Goal: Task Accomplishment & Management: Manage account settings

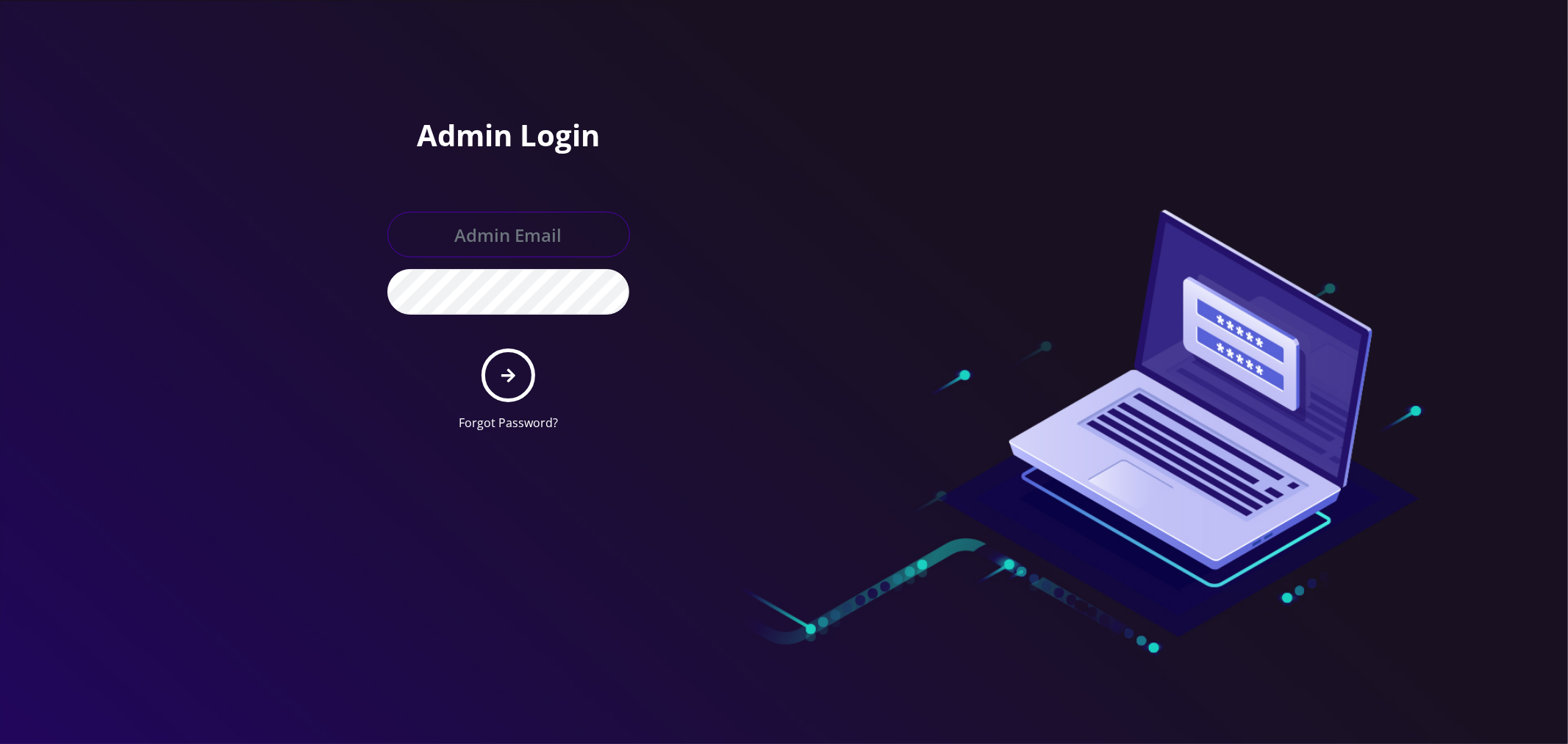
click at [479, 226] on input "text" at bounding box center [509, 234] width 243 height 45
type input "loren@teltik.com"
click at [481, 349] on button "submit" at bounding box center [508, 376] width 53 height 53
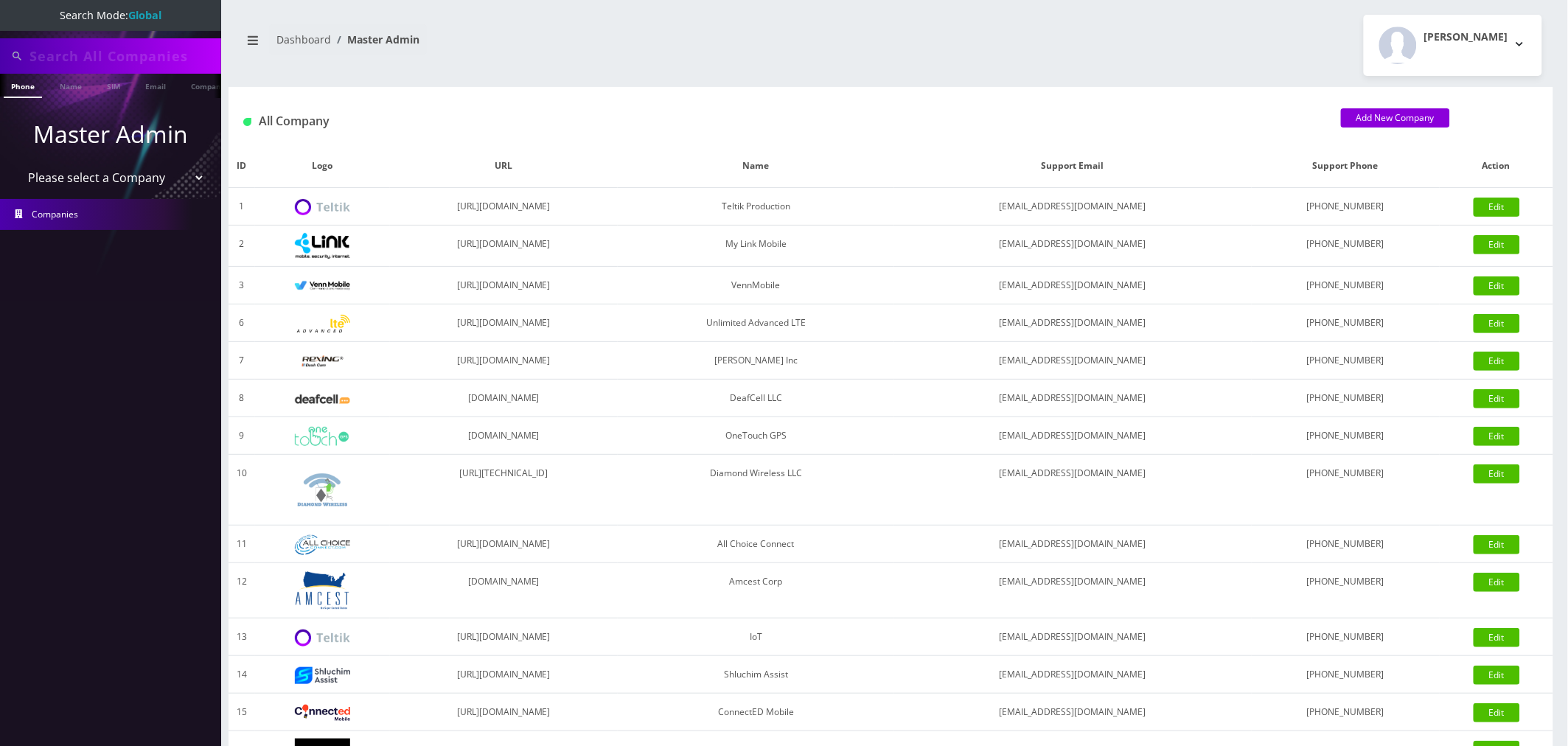
click at [50, 63] on input "text" at bounding box center [123, 55] width 188 height 28
type input "2145516476"
click at [12, 91] on li at bounding box center [7, 88] width 15 height 37
click at [61, 57] on input "2145516476" at bounding box center [123, 55] width 188 height 28
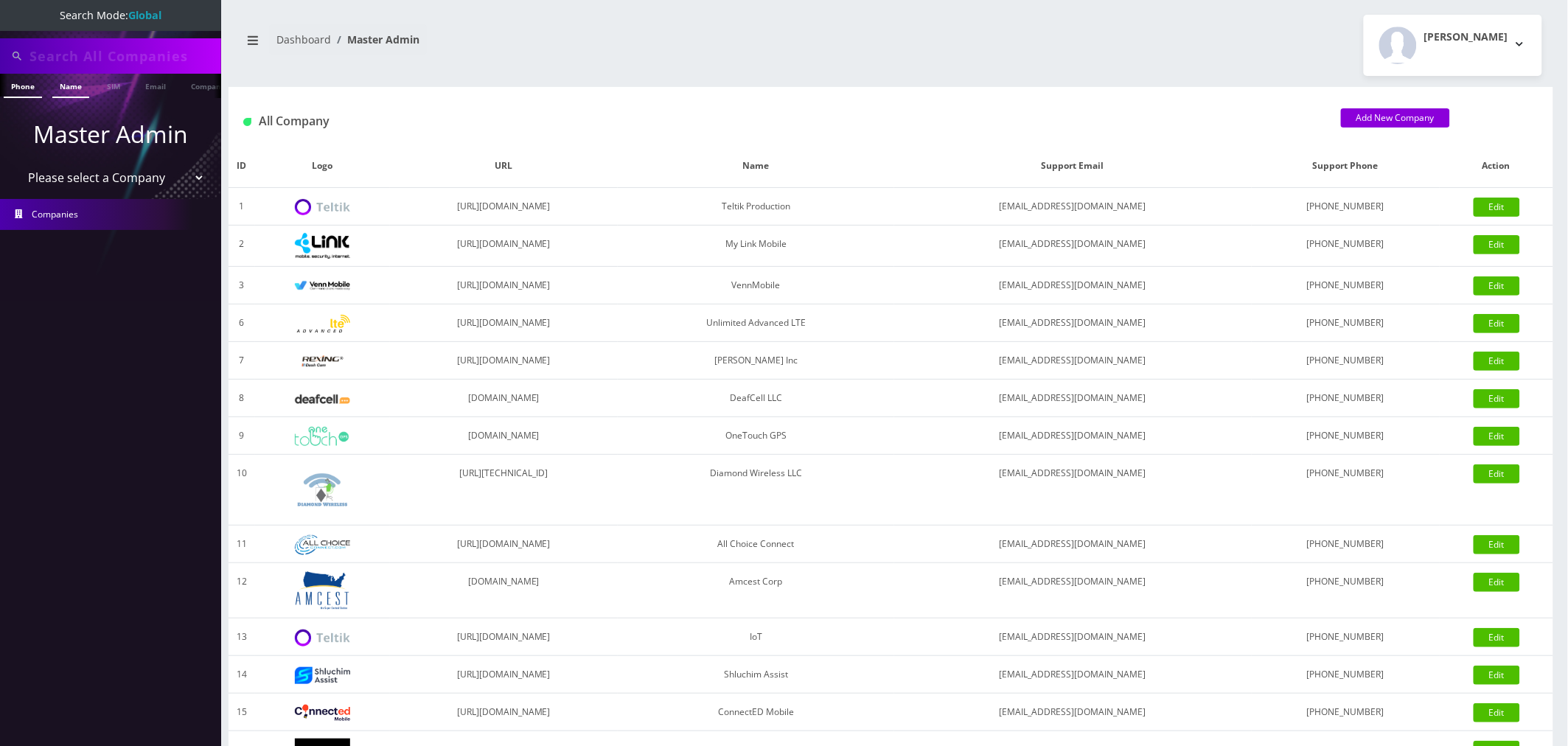
click at [69, 88] on link "Name" at bounding box center [70, 86] width 37 height 24
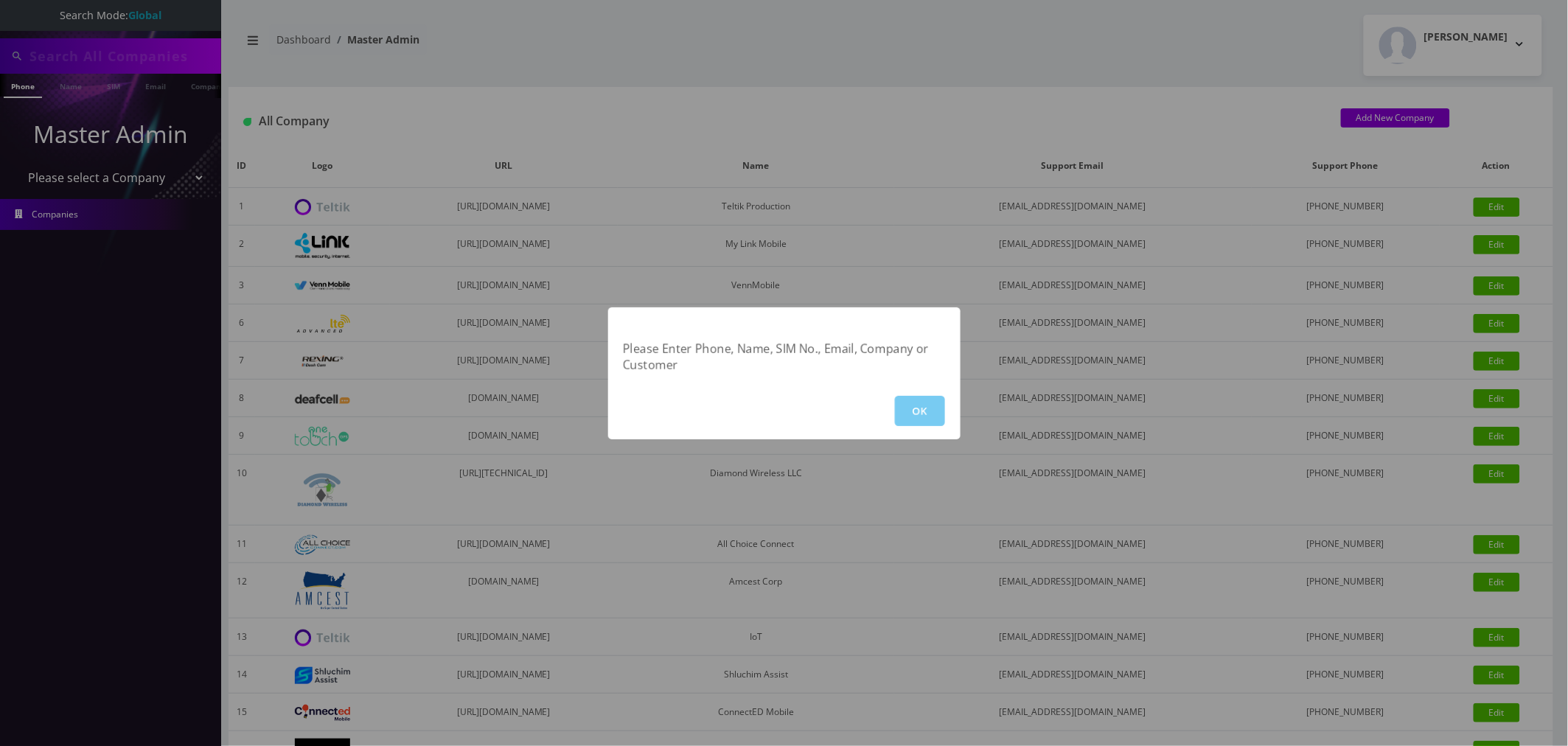
click at [900, 404] on button "OK" at bounding box center [920, 411] width 50 height 30
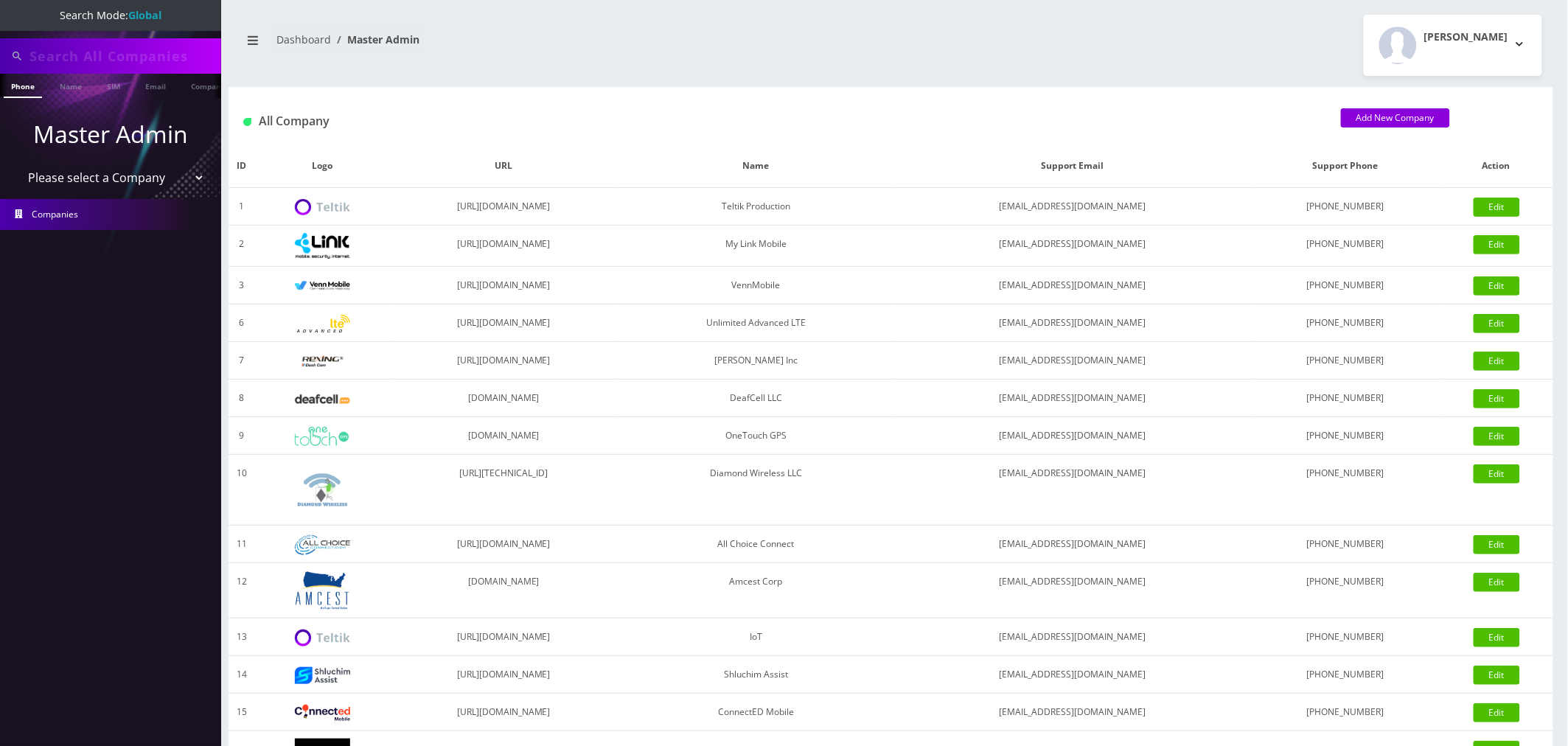
click at [93, 62] on input "text" at bounding box center [123, 55] width 188 height 28
paste input "2145516476"
type input "2145516476"
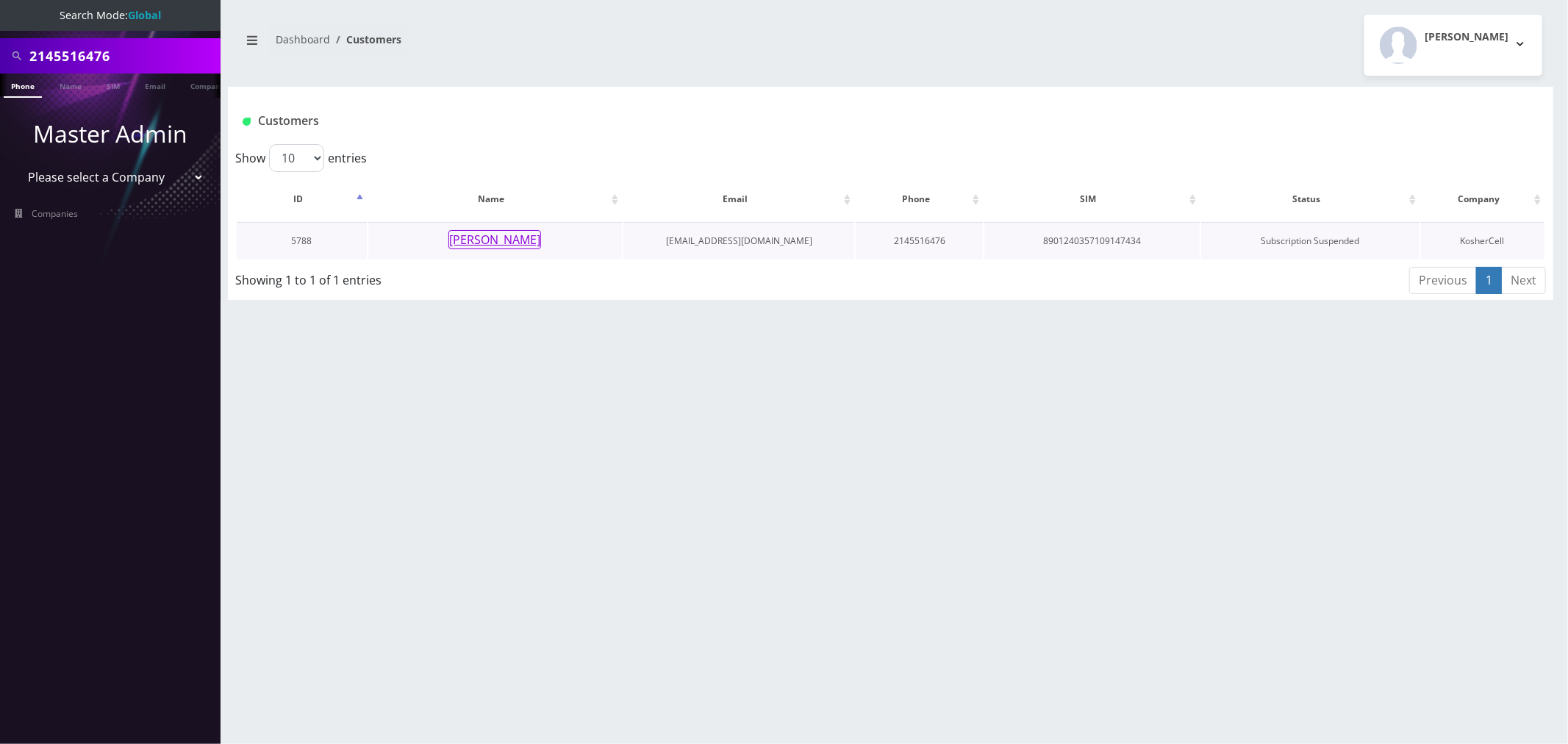
click at [495, 239] on button "[PERSON_NAME]" at bounding box center [495, 239] width 92 height 19
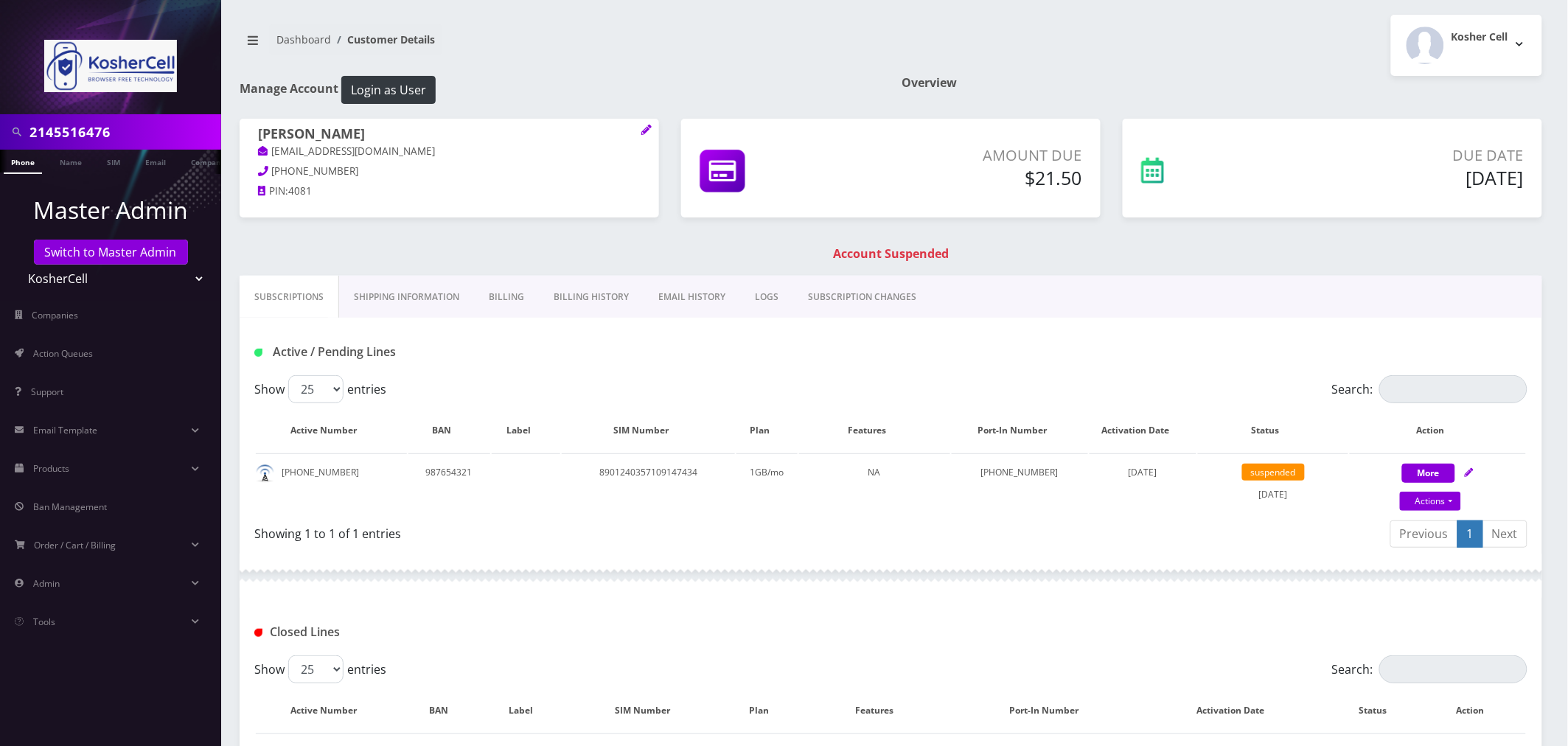
click at [508, 297] on link "Billing" at bounding box center [506, 297] width 65 height 43
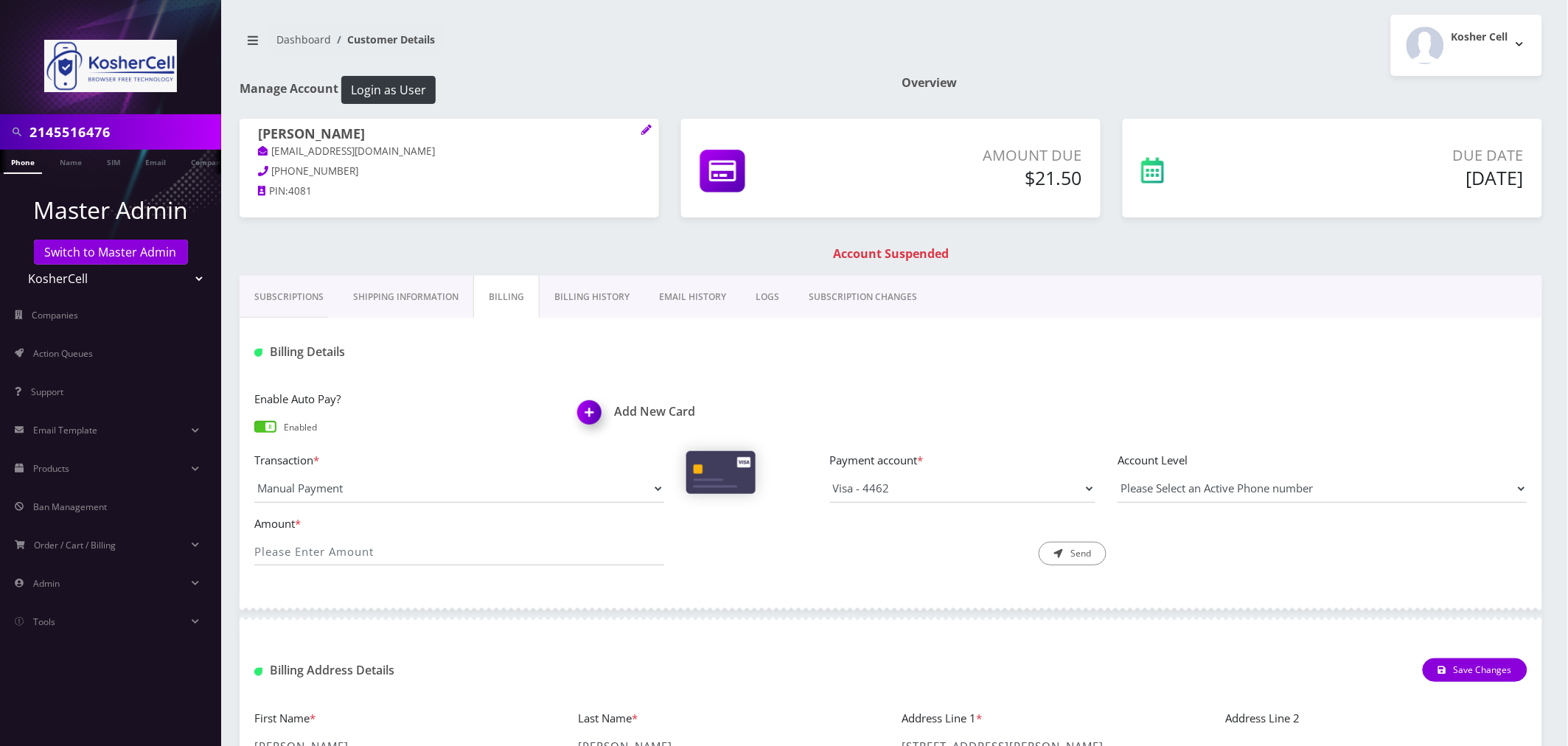
click at [588, 297] on link "Billing History" at bounding box center [591, 297] width 104 height 43
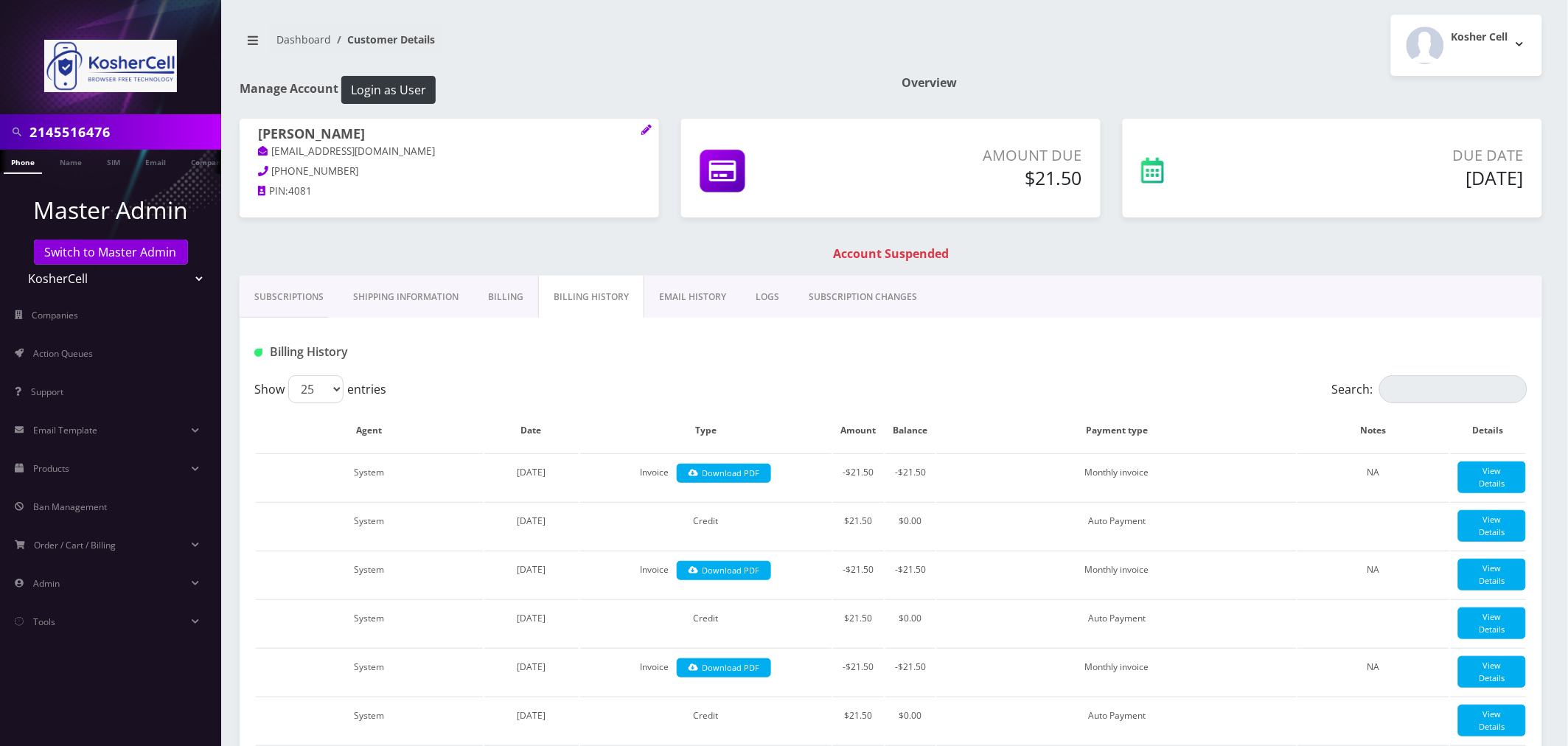
click at [510, 295] on link "Billing" at bounding box center [506, 297] width 65 height 43
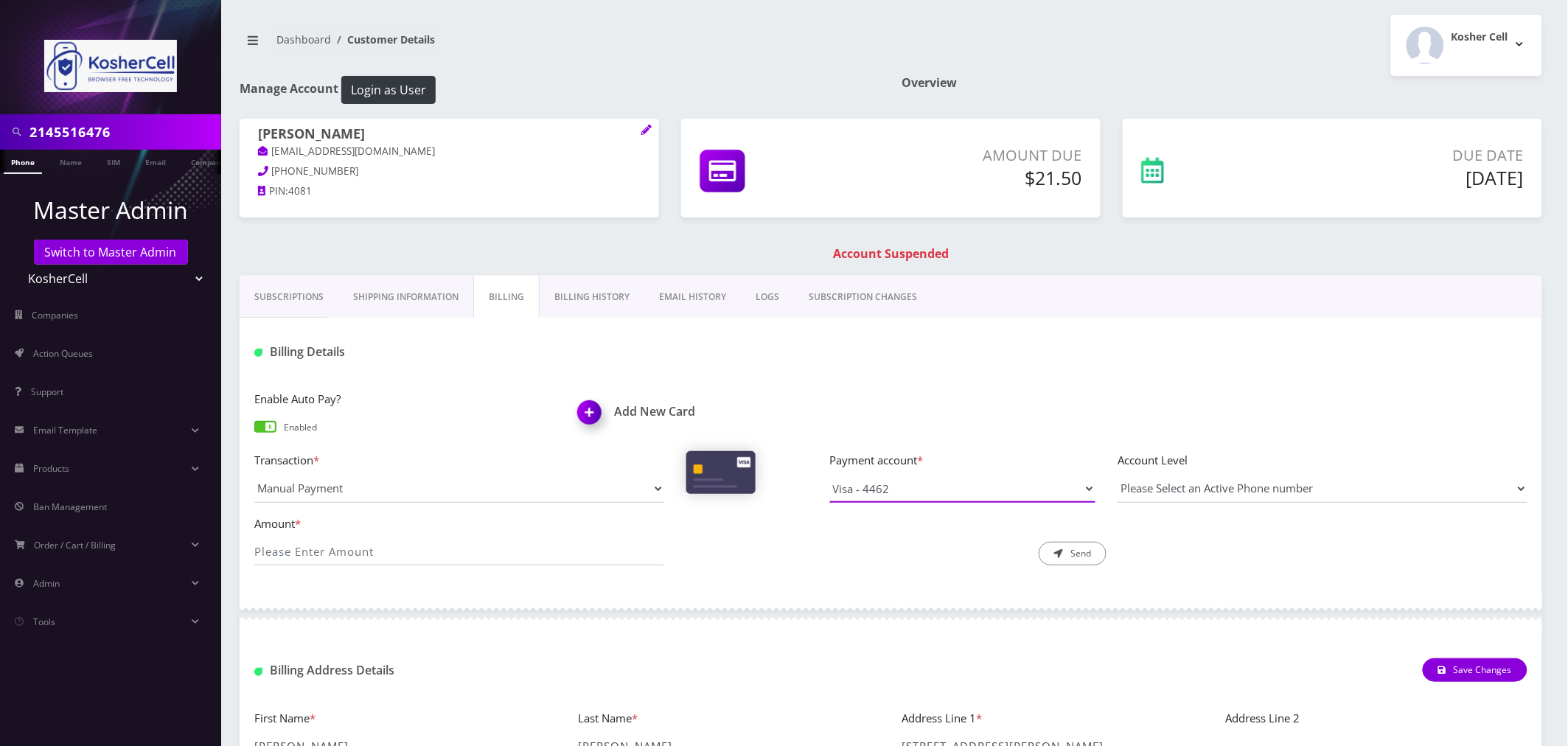
click at [927, 485] on select "Visa - 4309 Visa - 4462" at bounding box center [963, 488] width 266 height 28
click at [627, 402] on div "Add New Card" at bounding box center [729, 414] width 324 height 49
click at [592, 413] on img at bounding box center [592, 418] width 44 height 44
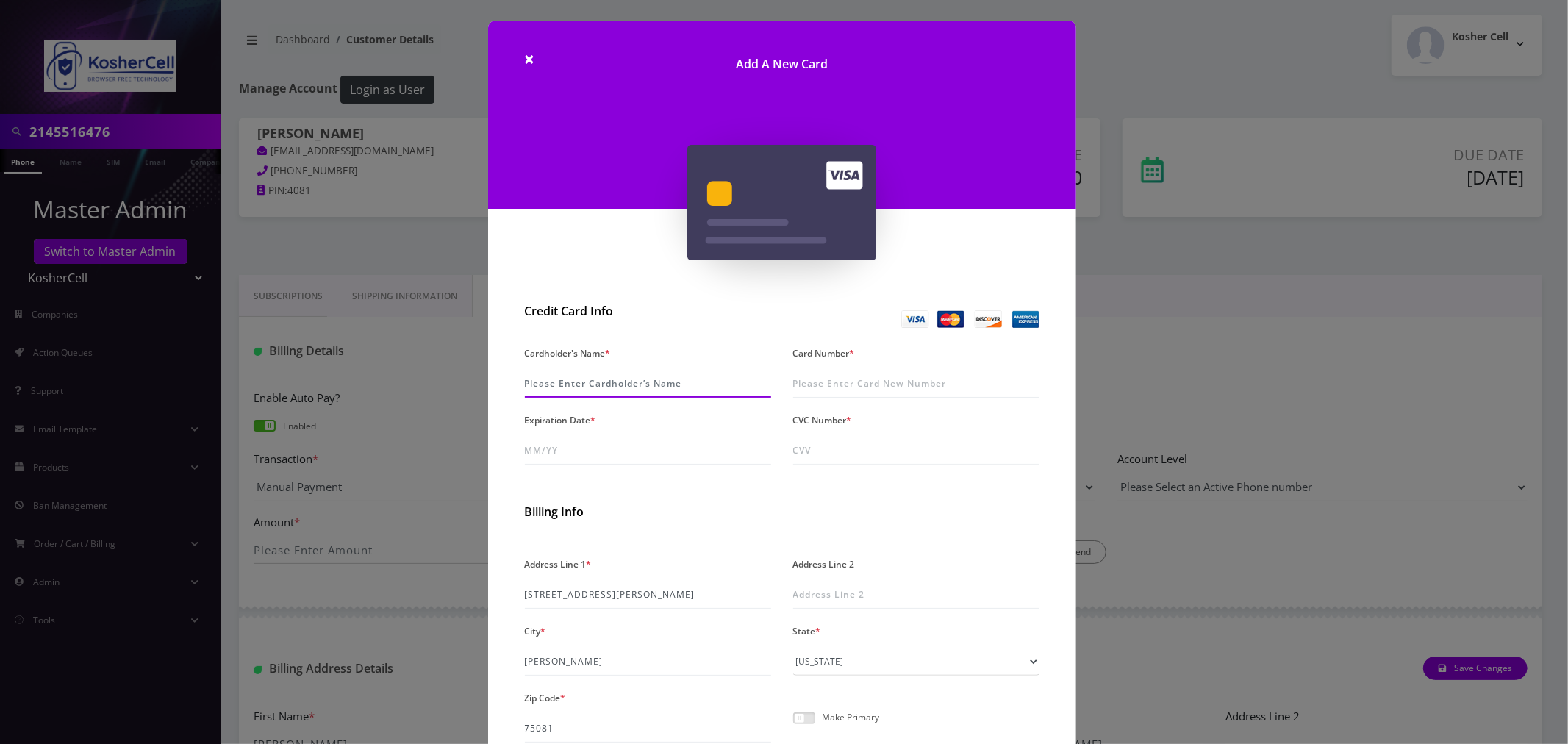
click at [572, 383] on input "Cardholder's Name *" at bounding box center [647, 384] width 246 height 28
type input "Chaya Tabak"
type input "4610 4602 9505 8333"
click at [535, 451] on input "Expiration Date *" at bounding box center [647, 450] width 246 height 28
type input "11/27"
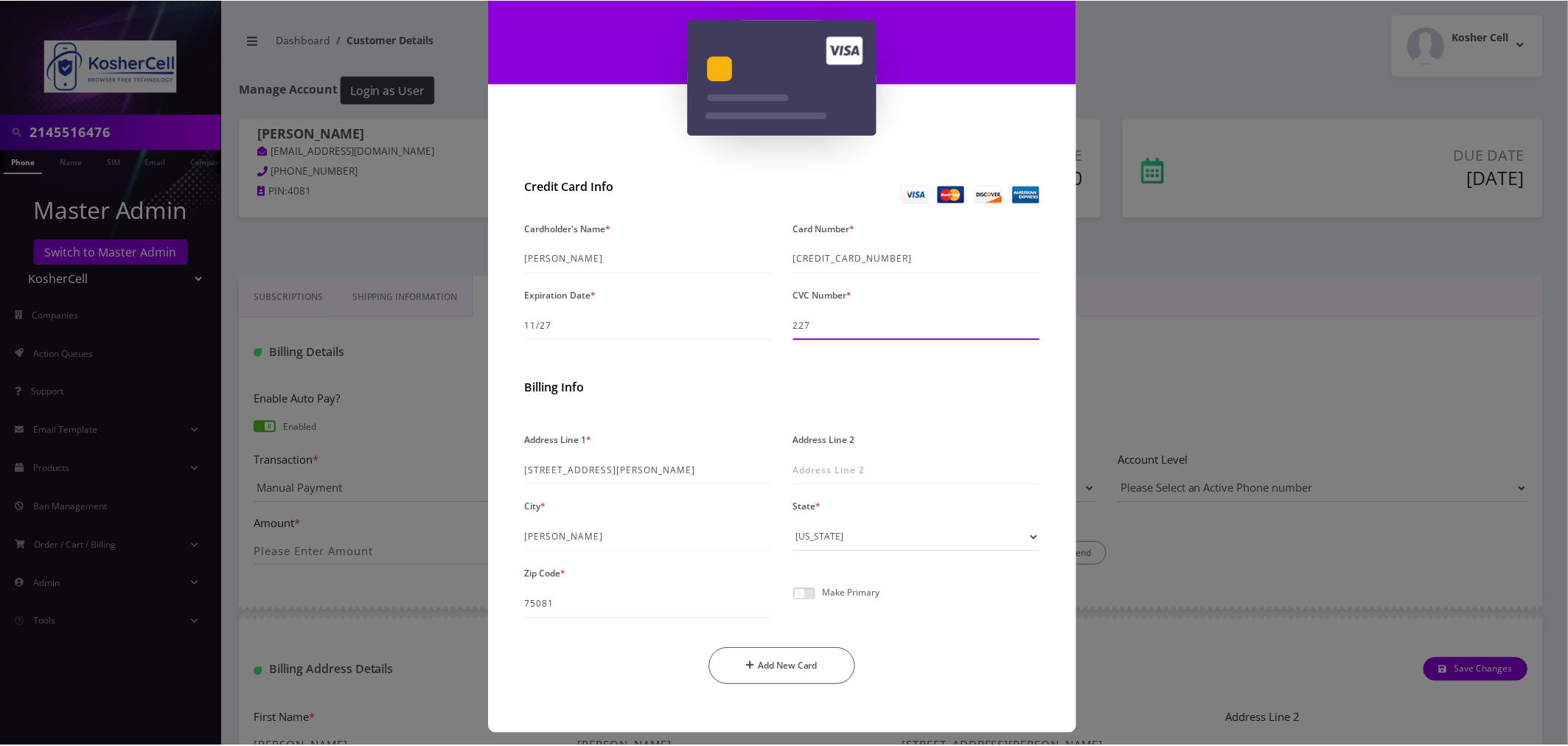
scroll to position [134, 0]
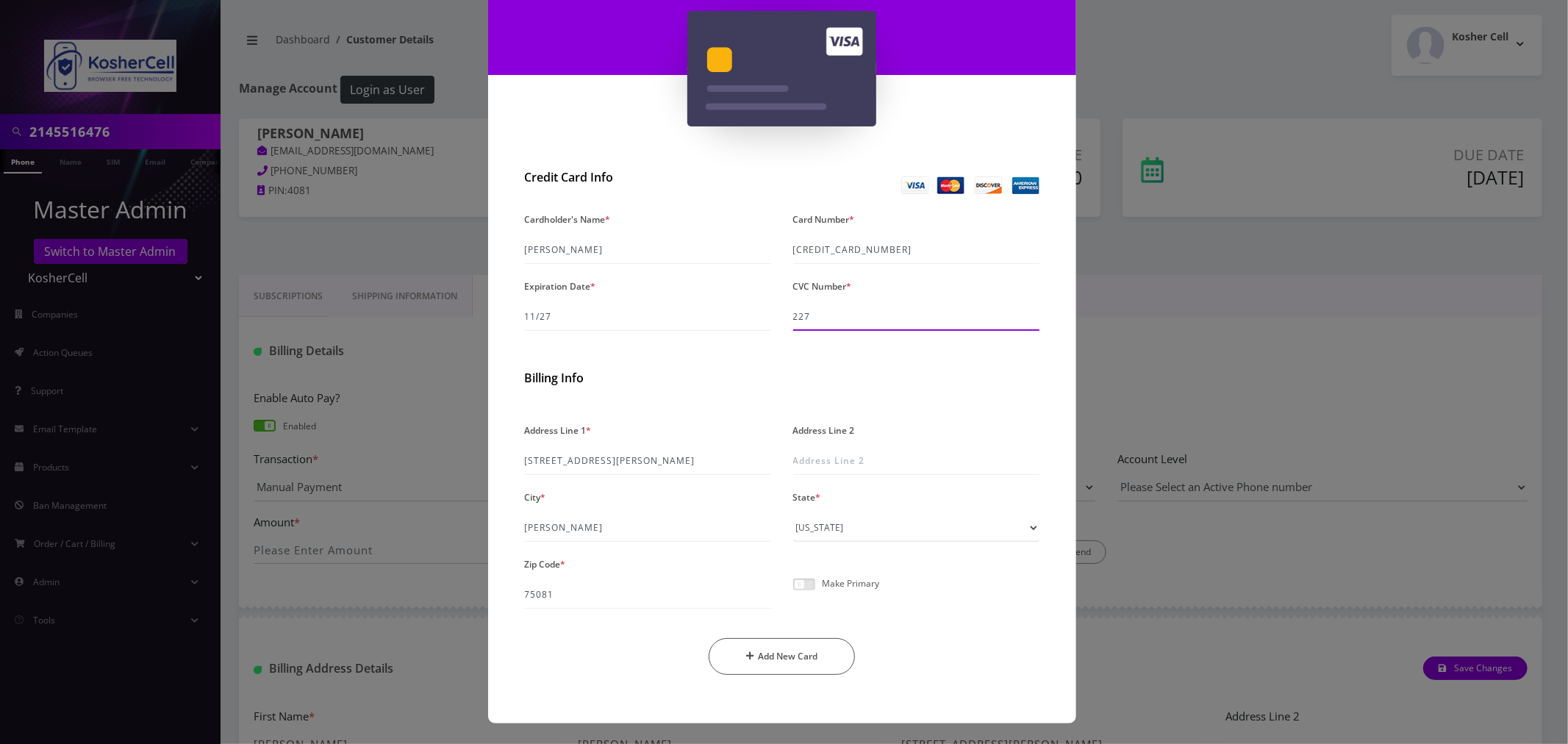
type input "227"
click at [593, 468] on input "1905 E Collins Blvd" at bounding box center [647, 461] width 246 height 28
type input "416 Forrest Avenue"
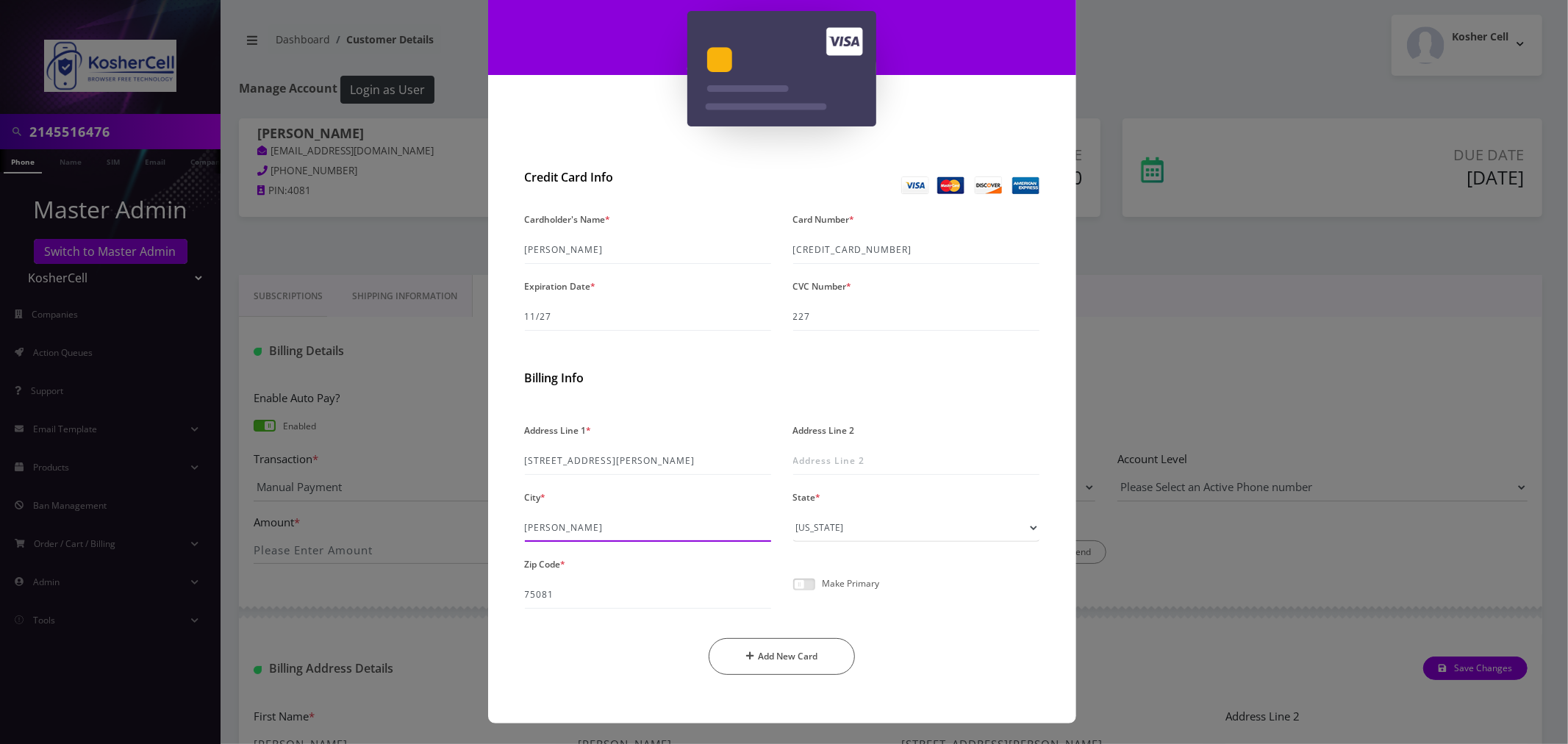
click at [554, 530] on input "Richardson" at bounding box center [647, 528] width 246 height 28
type input "Lakewood"
select select "NJ"
click at [595, 586] on input "75081" at bounding box center [647, 594] width 246 height 28
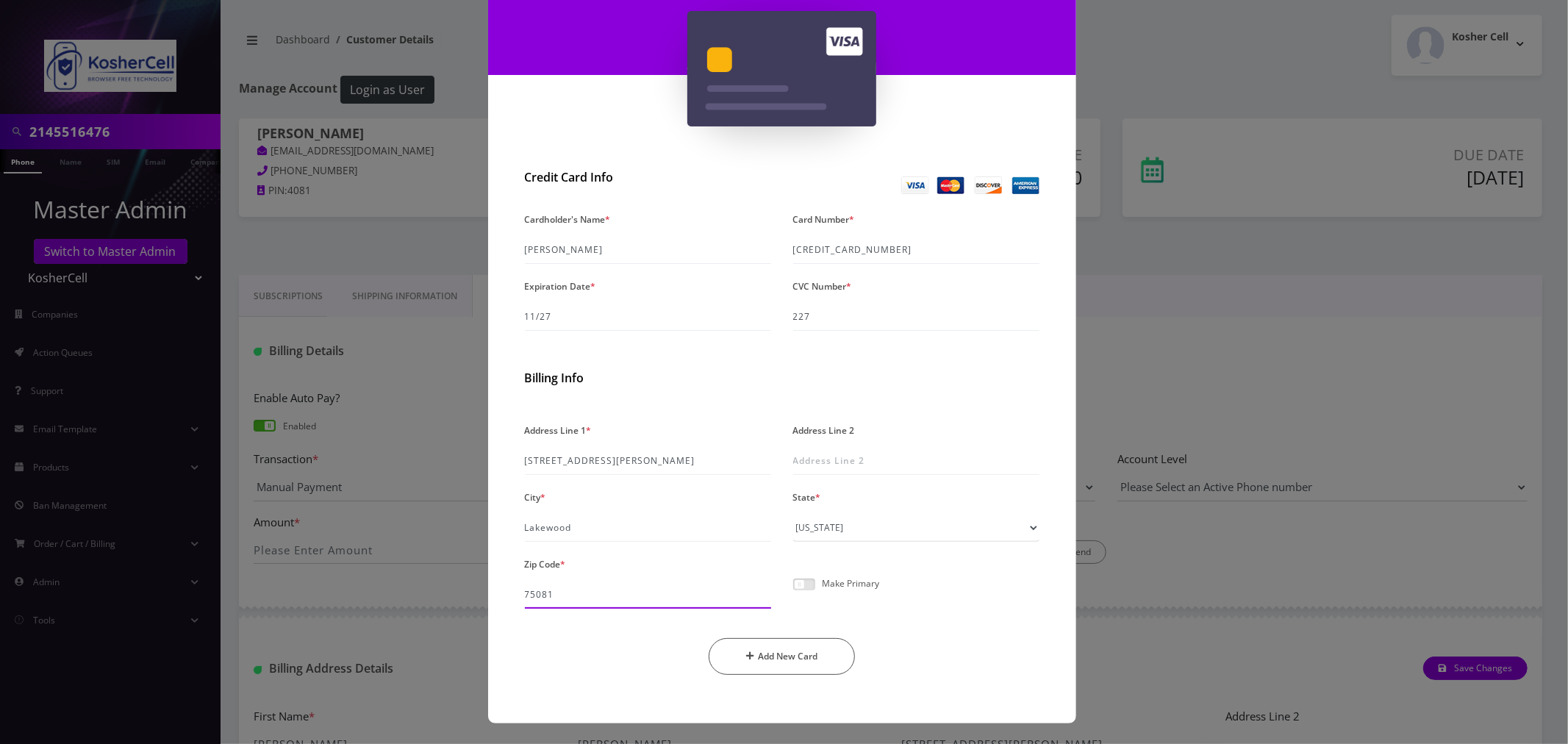
click at [595, 586] on input "75081" at bounding box center [647, 594] width 246 height 28
type input "08701"
click at [882, 311] on input "227" at bounding box center [916, 317] width 246 height 28
click at [774, 651] on button "Add New Card" at bounding box center [782, 656] width 146 height 36
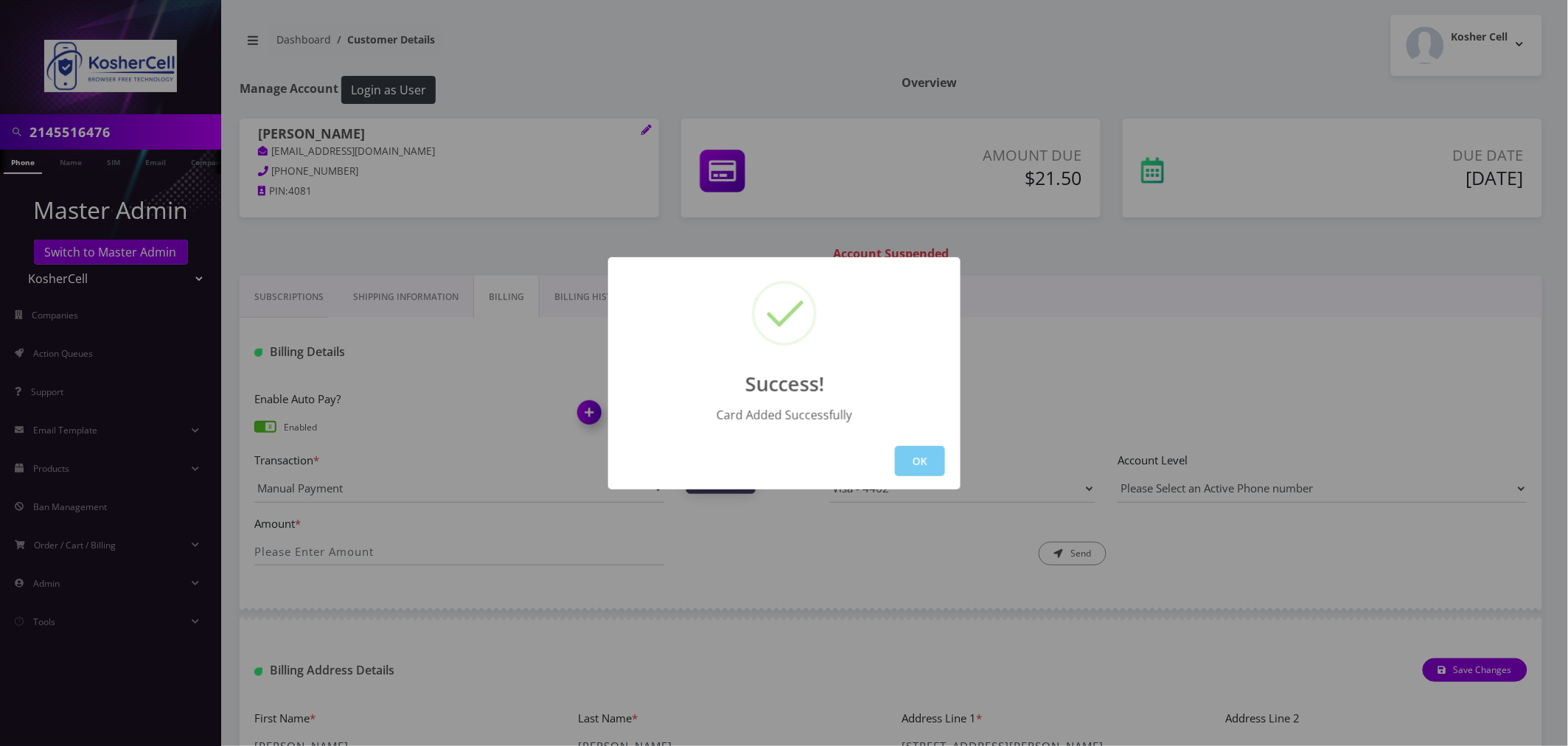
click at [907, 459] on button "OK" at bounding box center [920, 461] width 50 height 30
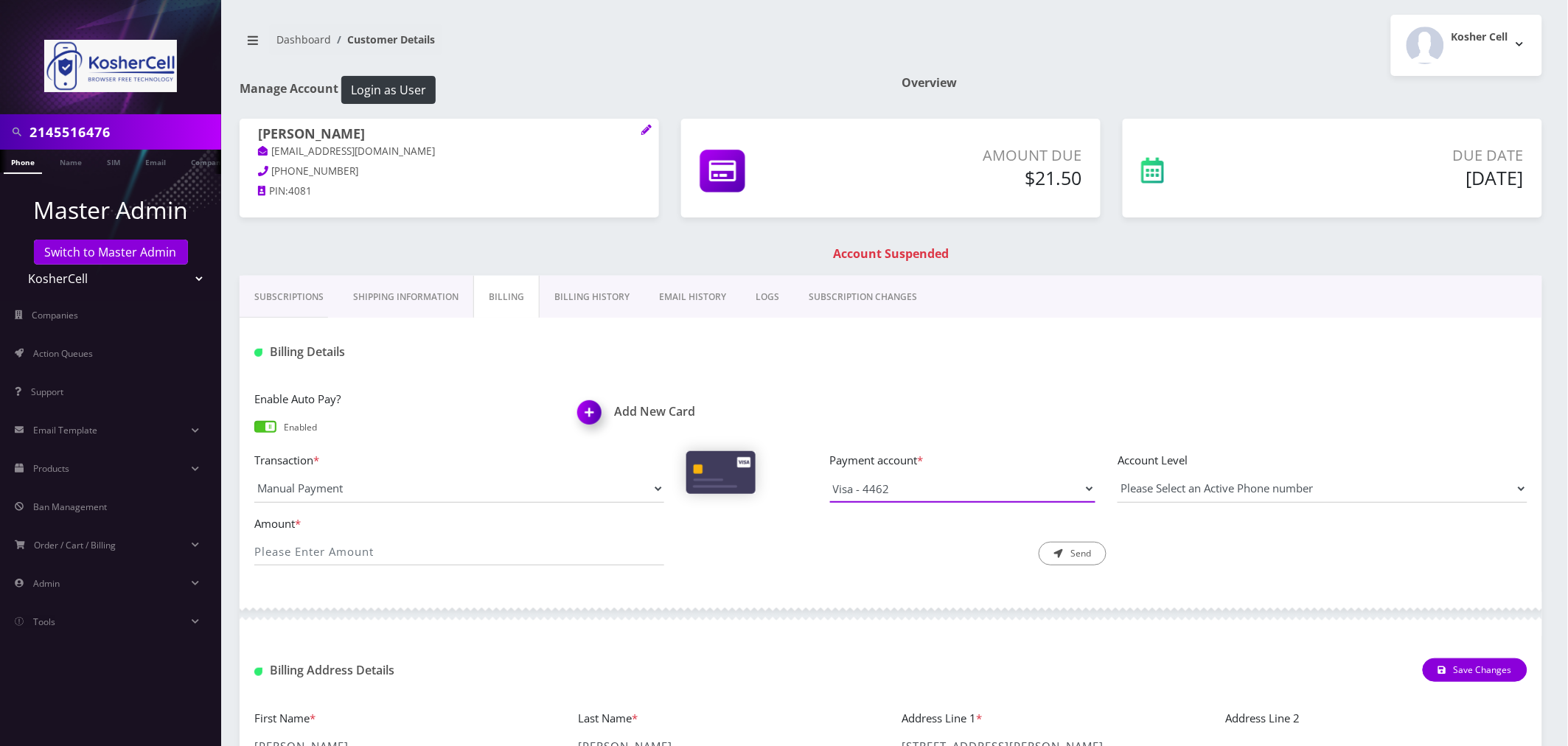
click at [874, 492] on select "Visa - 4309 Visa - 4462" at bounding box center [963, 488] width 266 height 28
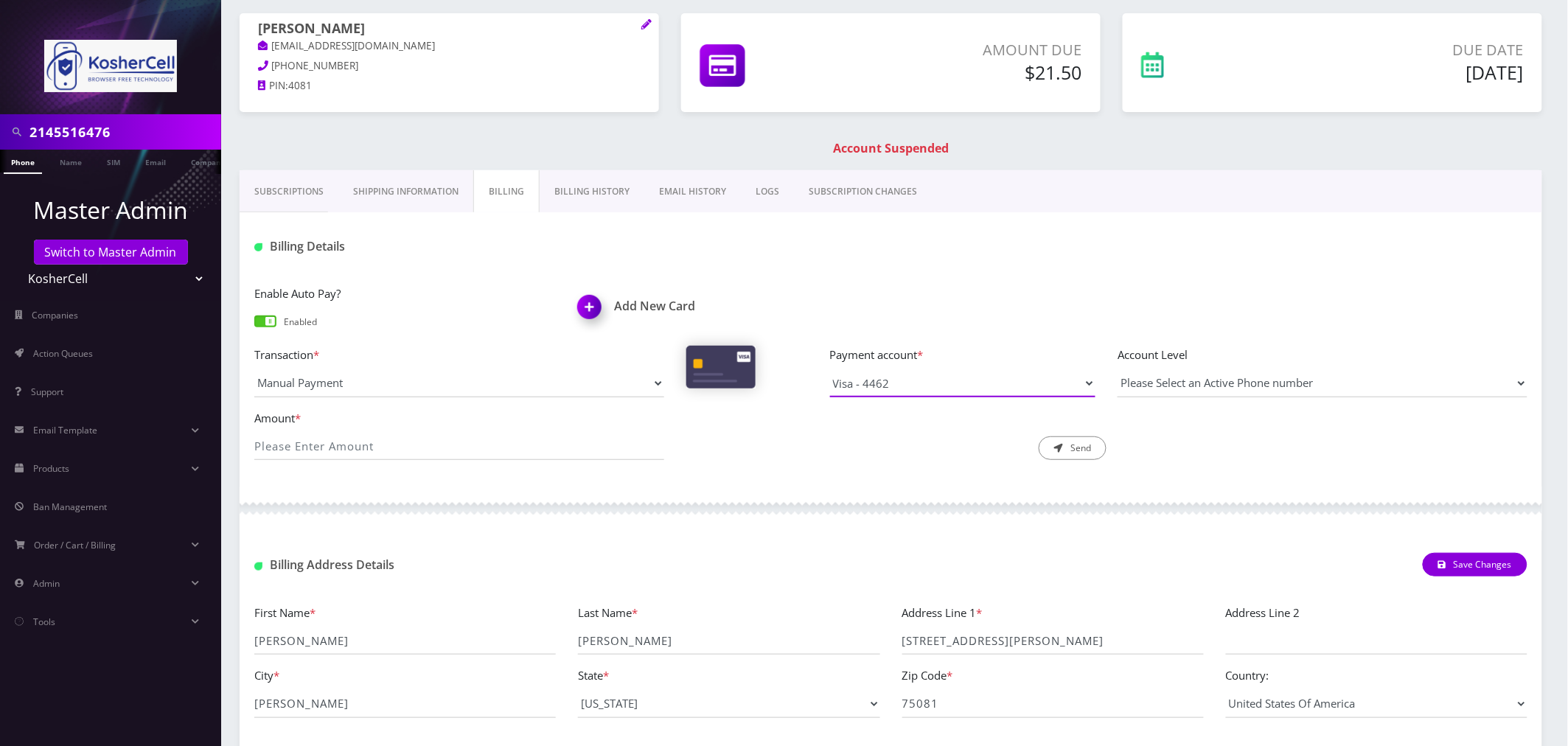
scroll to position [0, 0]
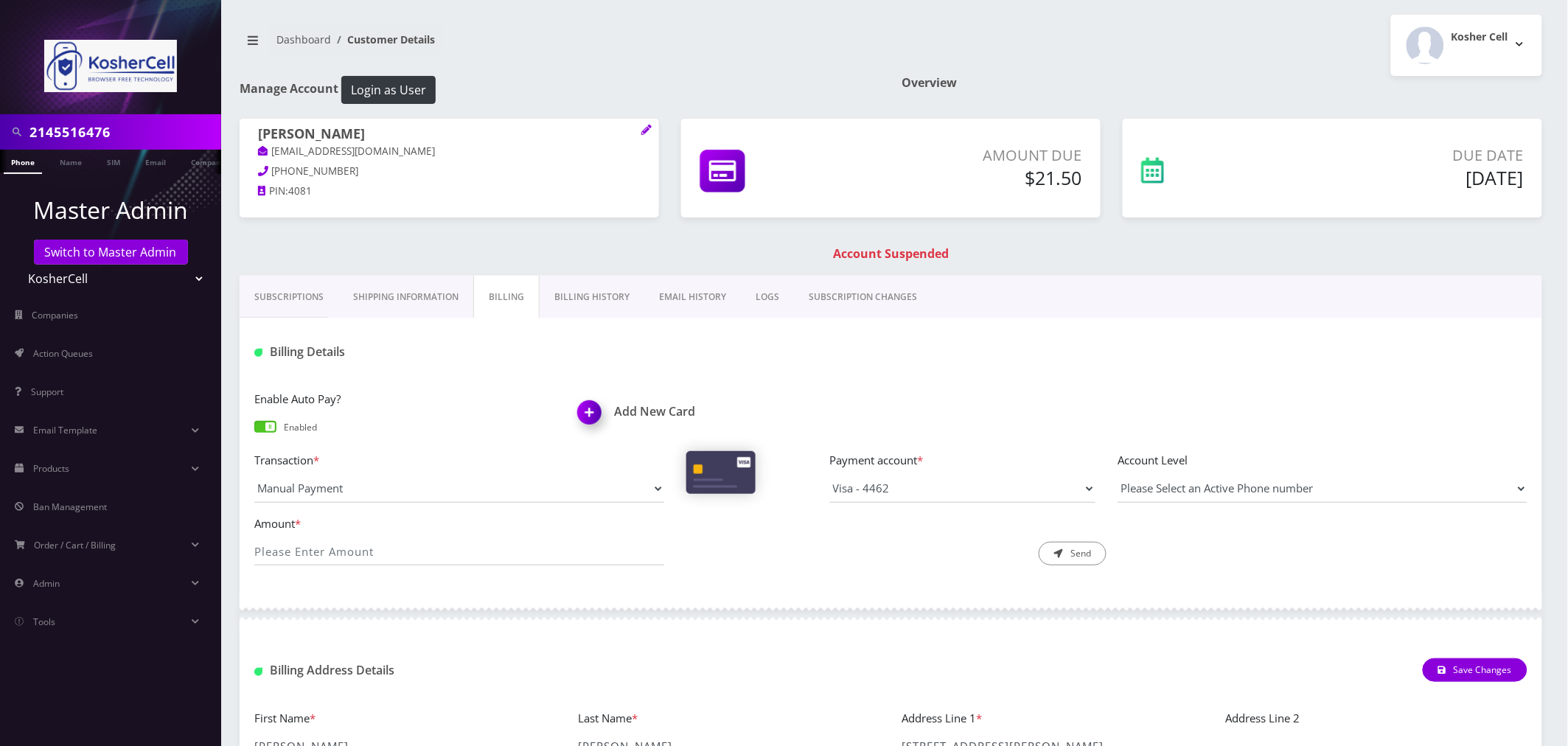
click at [54, 126] on input "2145516476" at bounding box center [123, 131] width 188 height 28
click at [74, 165] on link "Name" at bounding box center [70, 162] width 37 height 24
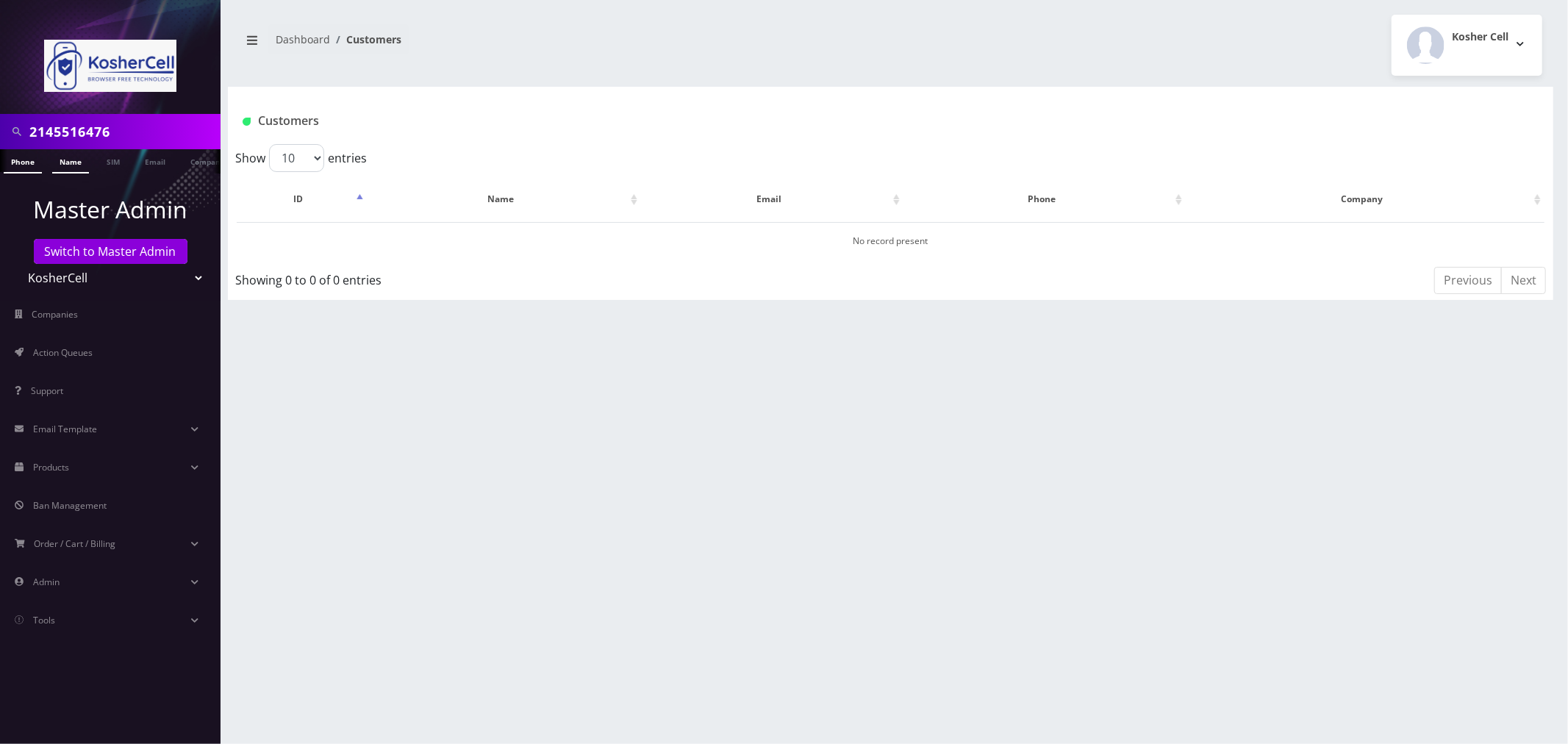
click at [20, 166] on link "Phone" at bounding box center [22, 161] width 38 height 24
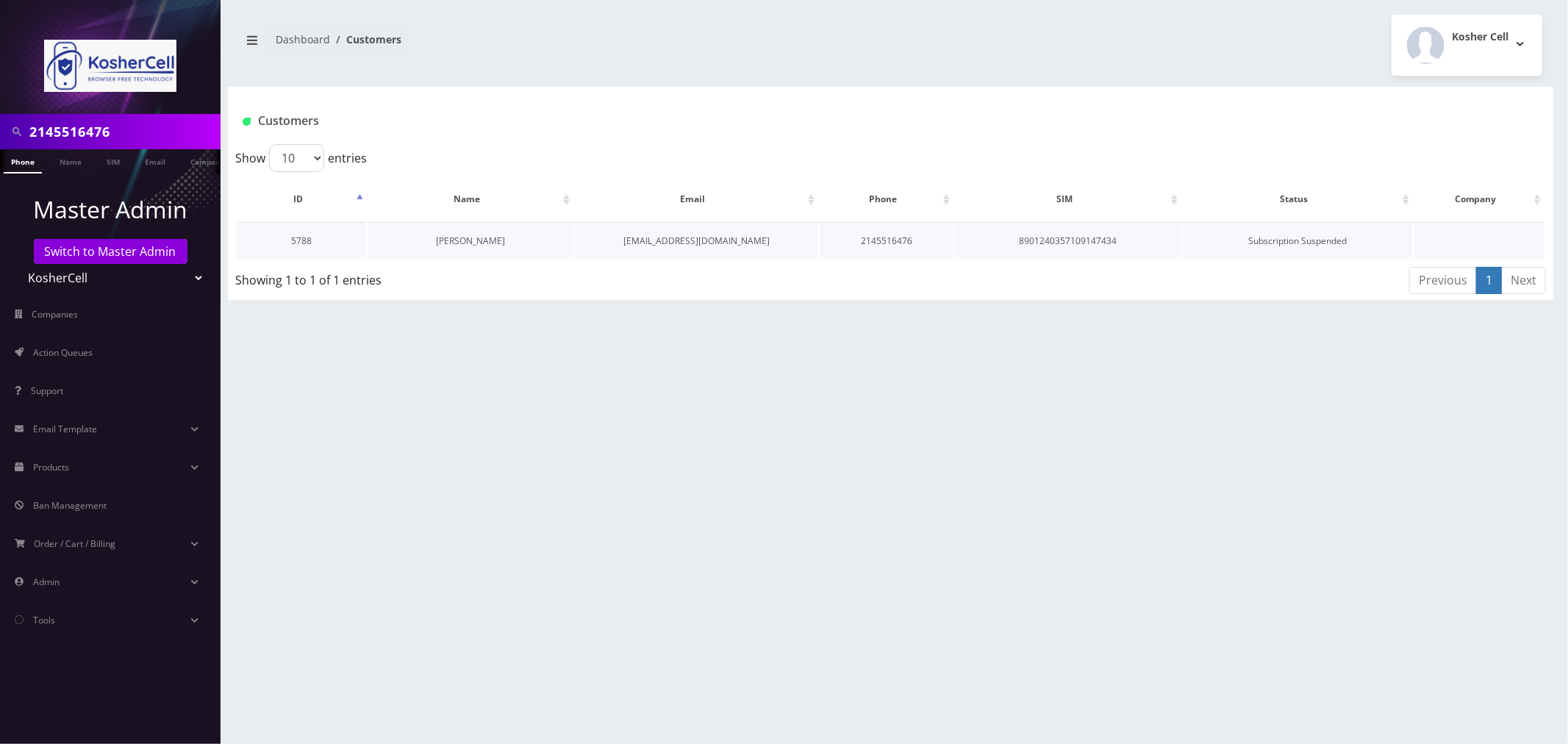
click at [464, 246] on link "[PERSON_NAME]" at bounding box center [470, 241] width 69 height 12
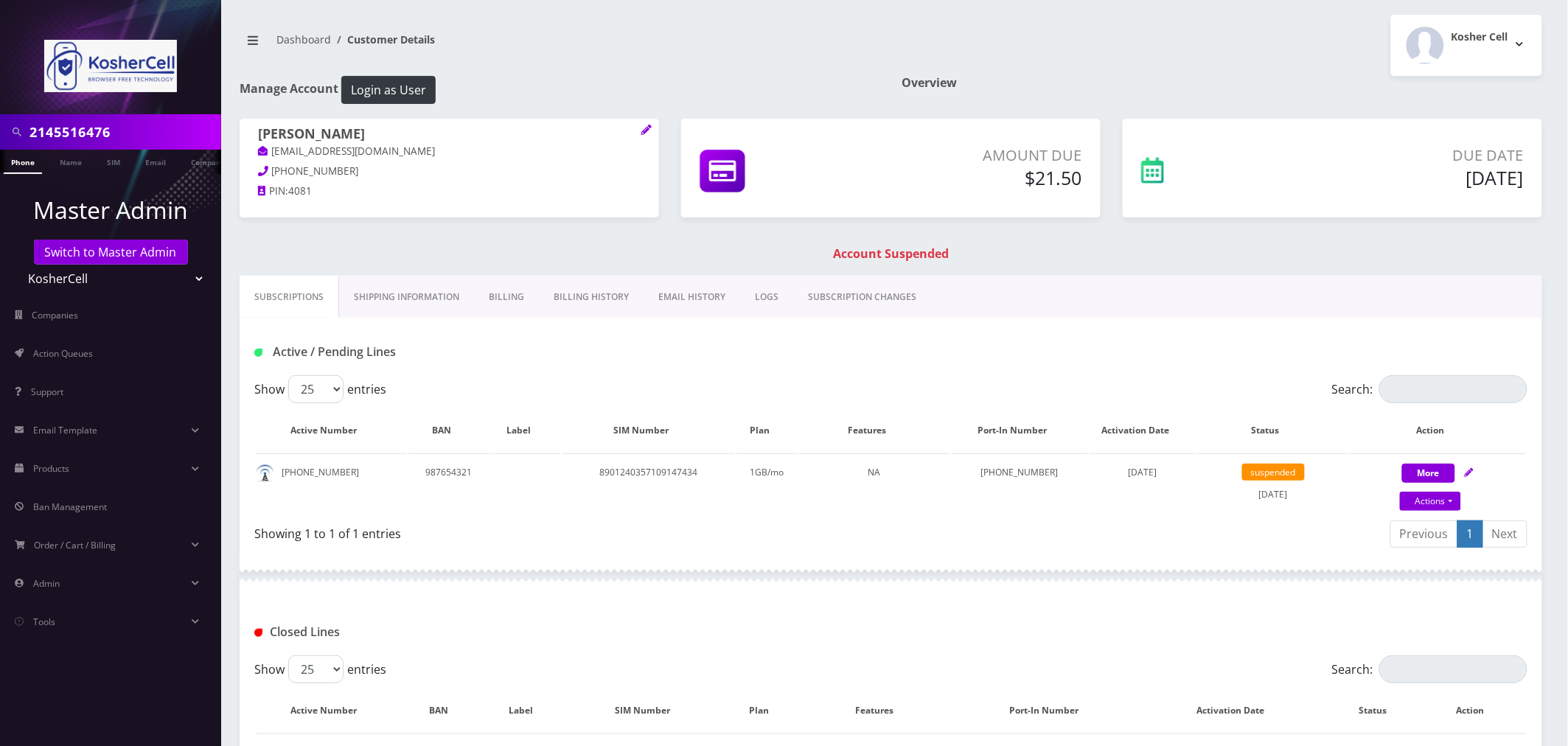
click at [510, 295] on link "Billing" at bounding box center [506, 297] width 65 height 43
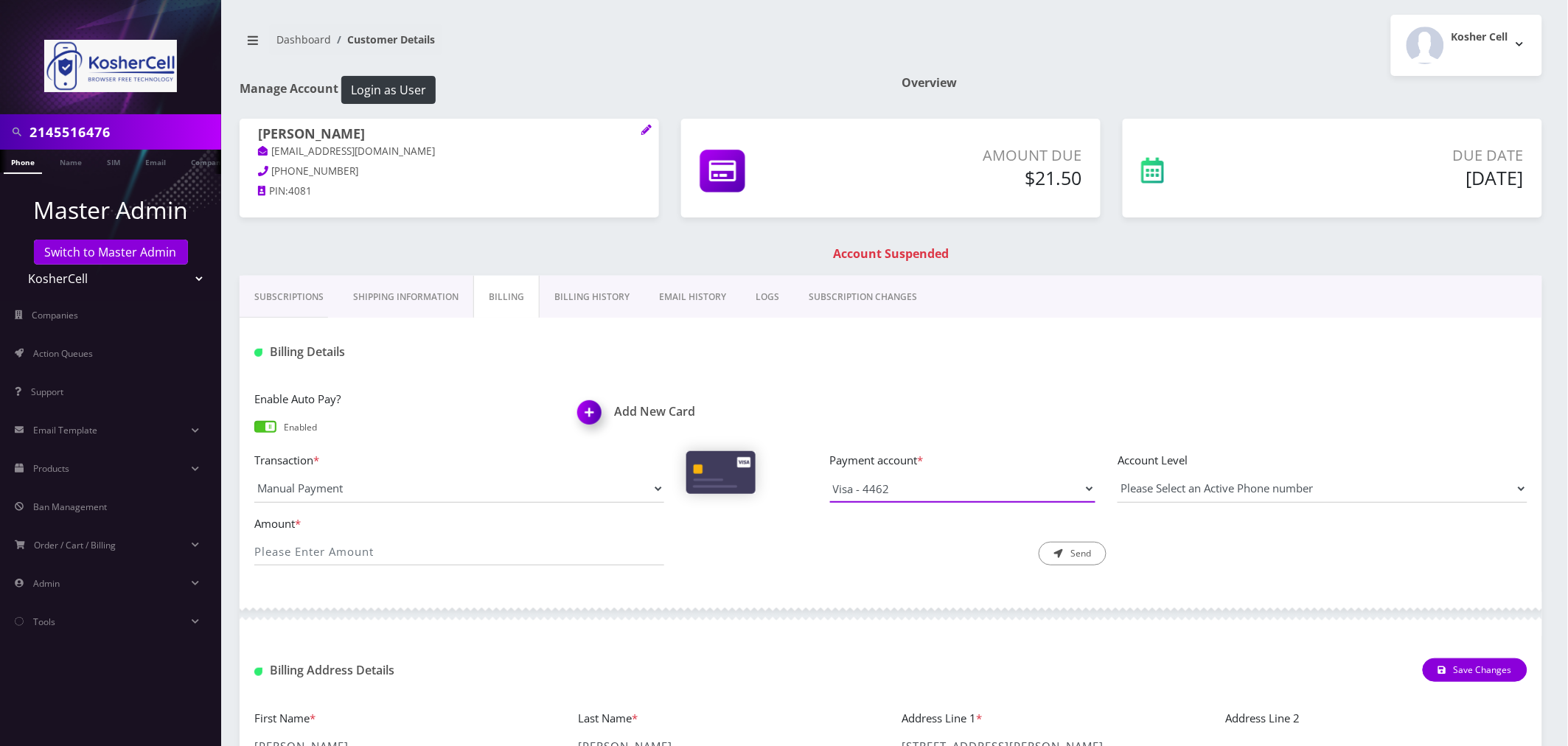
click at [944, 494] on select "Visa - 4309 Visa - 4462 Visa - 8333" at bounding box center [963, 488] width 266 height 28
select select "10334"
click at [830, 475] on select "Visa - 4309 Visa - 4462 Visa - 8333" at bounding box center [963, 488] width 266 height 28
click at [297, 551] on input "Amount *" at bounding box center [459, 551] width 410 height 28
type input "21.50"
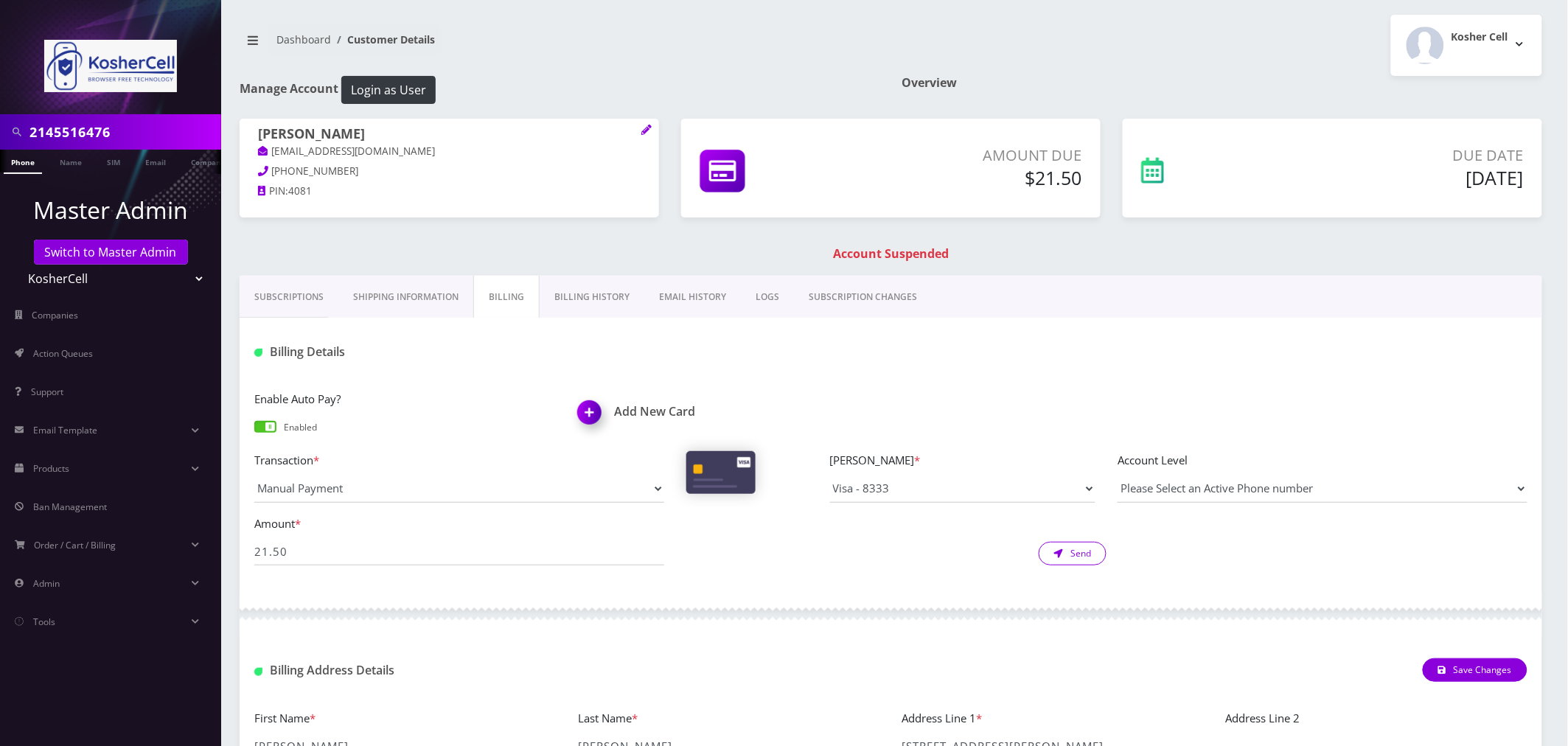
click at [1069, 561] on button "Send" at bounding box center [1073, 553] width 68 height 23
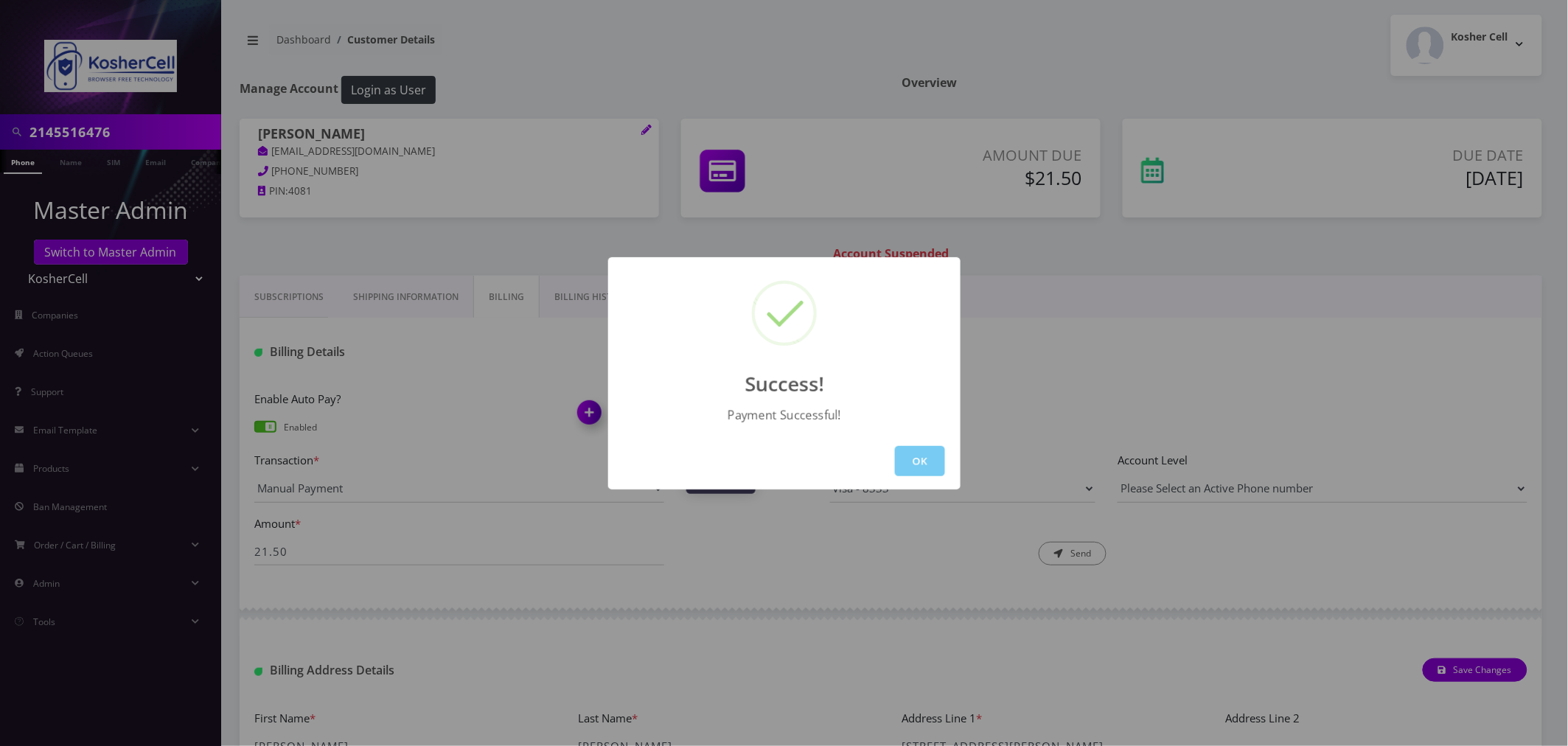
click at [919, 461] on button "OK" at bounding box center [920, 461] width 50 height 30
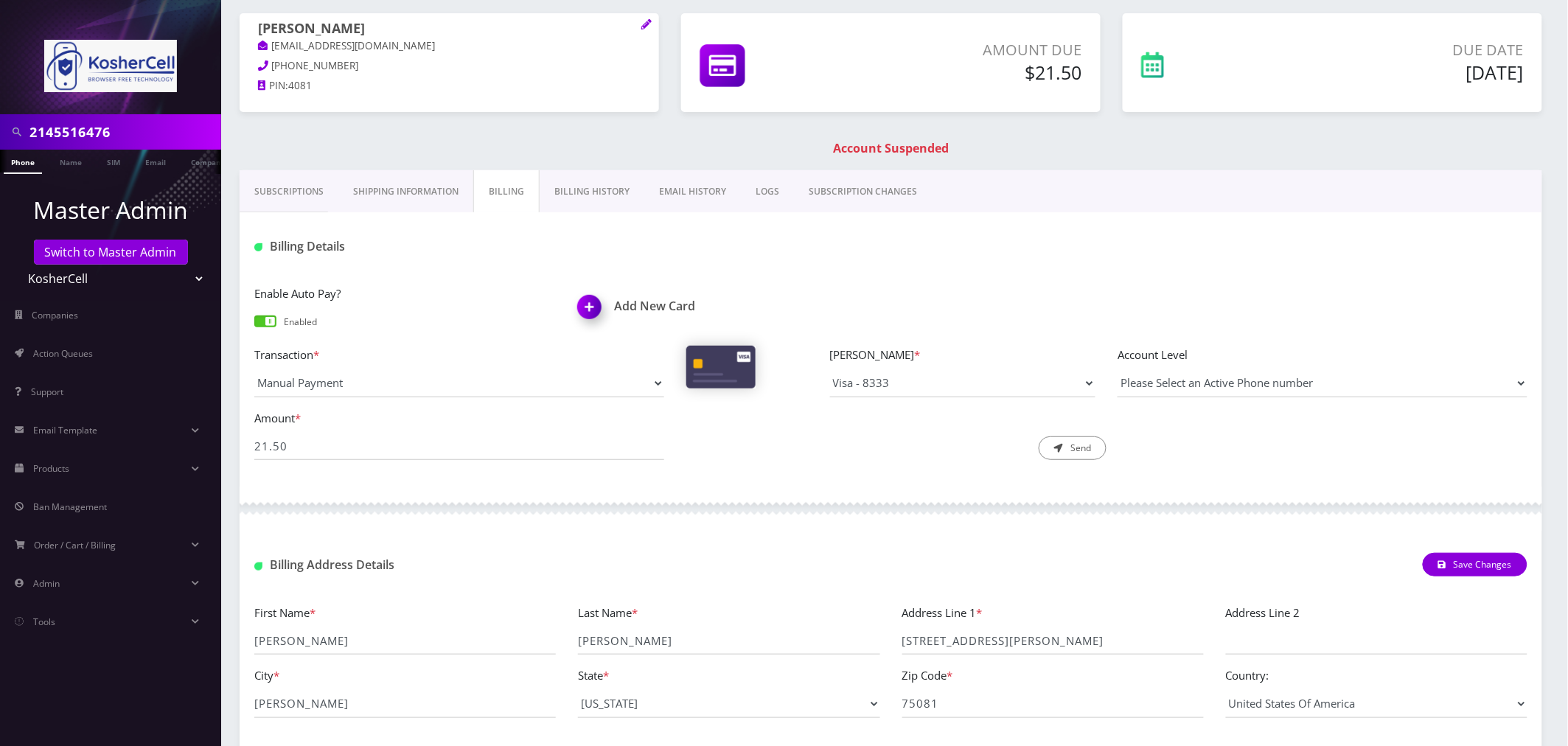
scroll to position [26, 0]
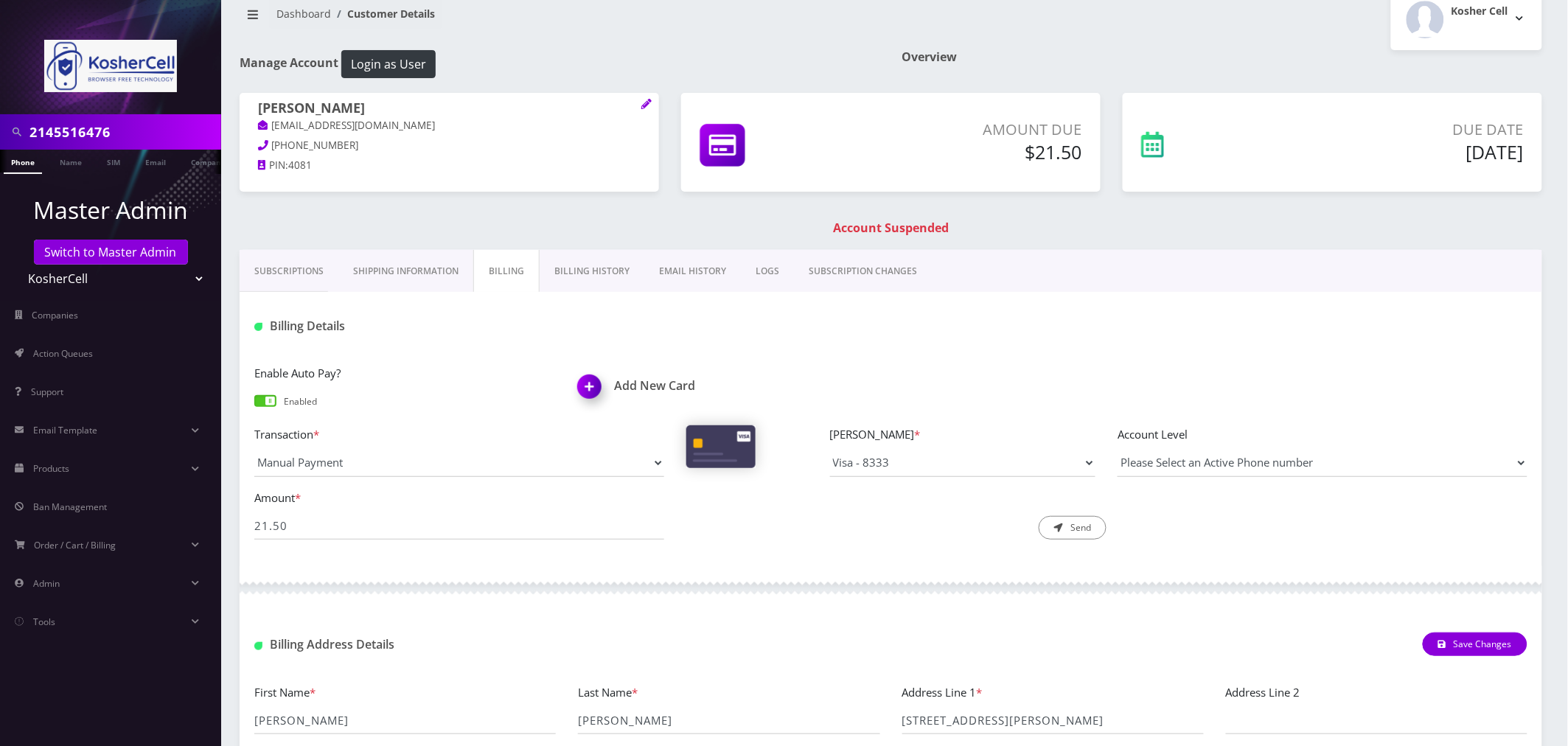
click at [284, 278] on link "Subscriptions" at bounding box center [289, 271] width 99 height 43
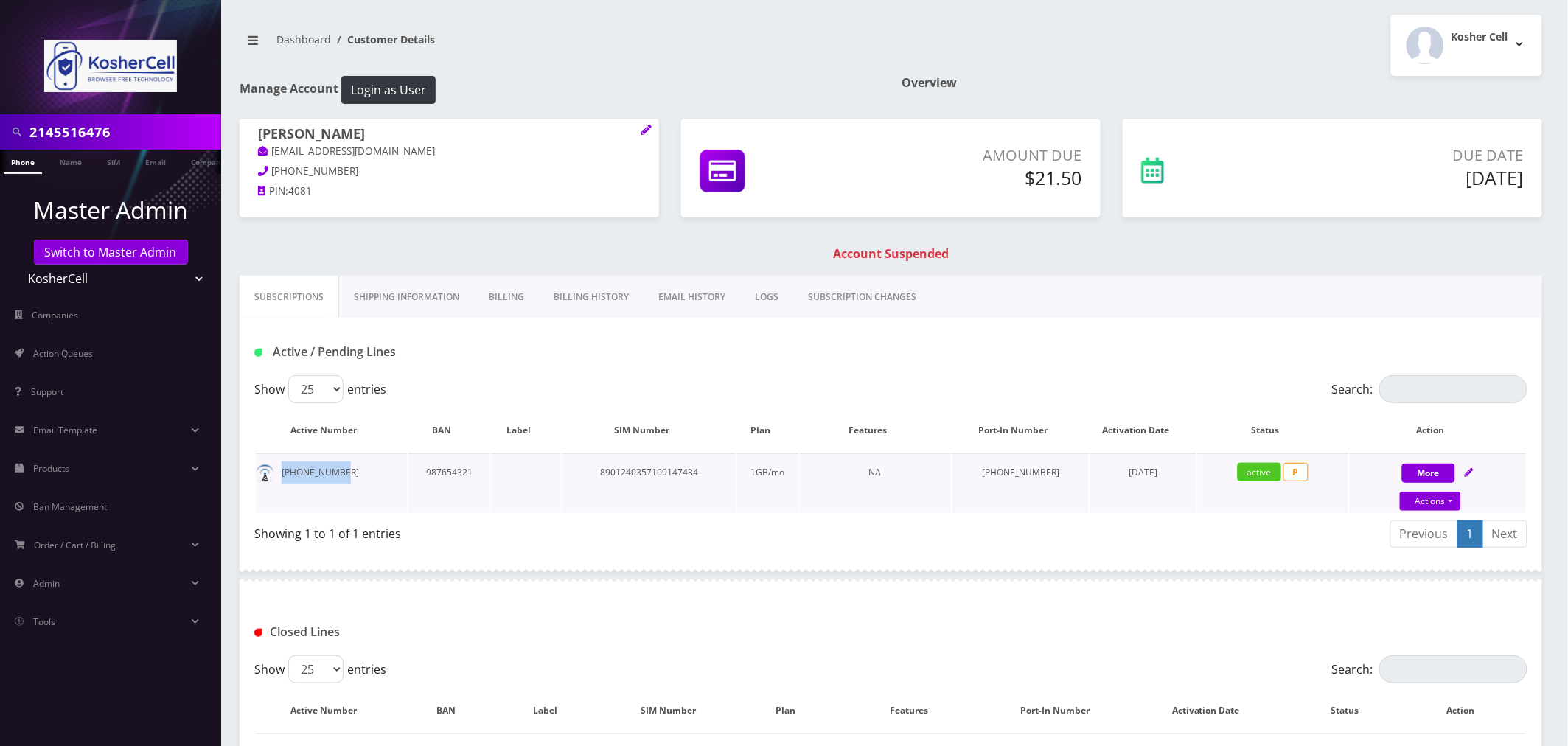
drag, startPoint x: 339, startPoint y: 477, endPoint x: 283, endPoint y: 495, distance: 58.8
click at [283, 495] on td "214-551-6476" at bounding box center [331, 483] width 151 height 60
copy td "214-551-6476"
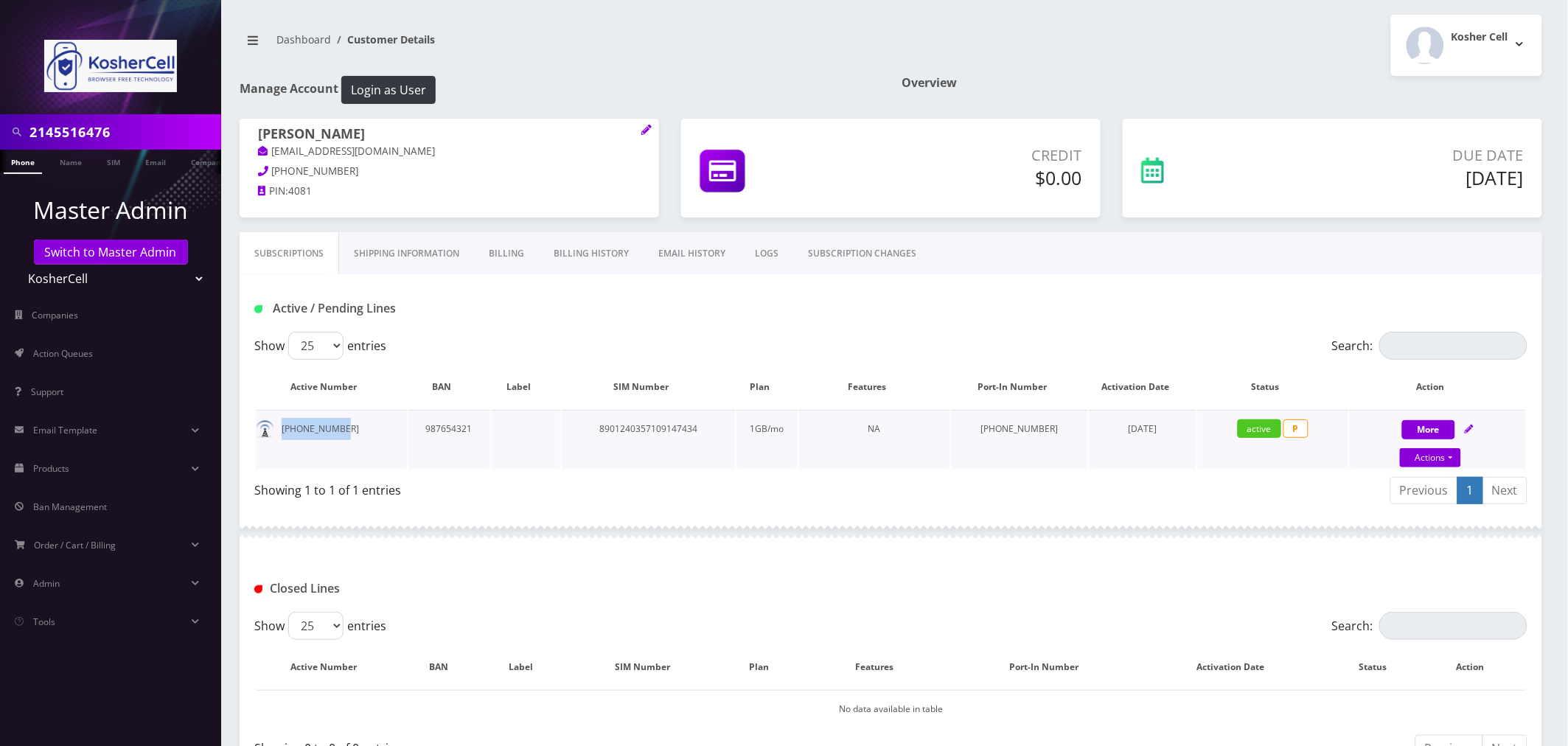
drag, startPoint x: 342, startPoint y: 432, endPoint x: 276, endPoint y: 436, distance: 66.1
click at [276, 436] on td "[PHONE_NUMBER]" at bounding box center [331, 440] width 151 height 60
copy td "[PHONE_NUMBER]"
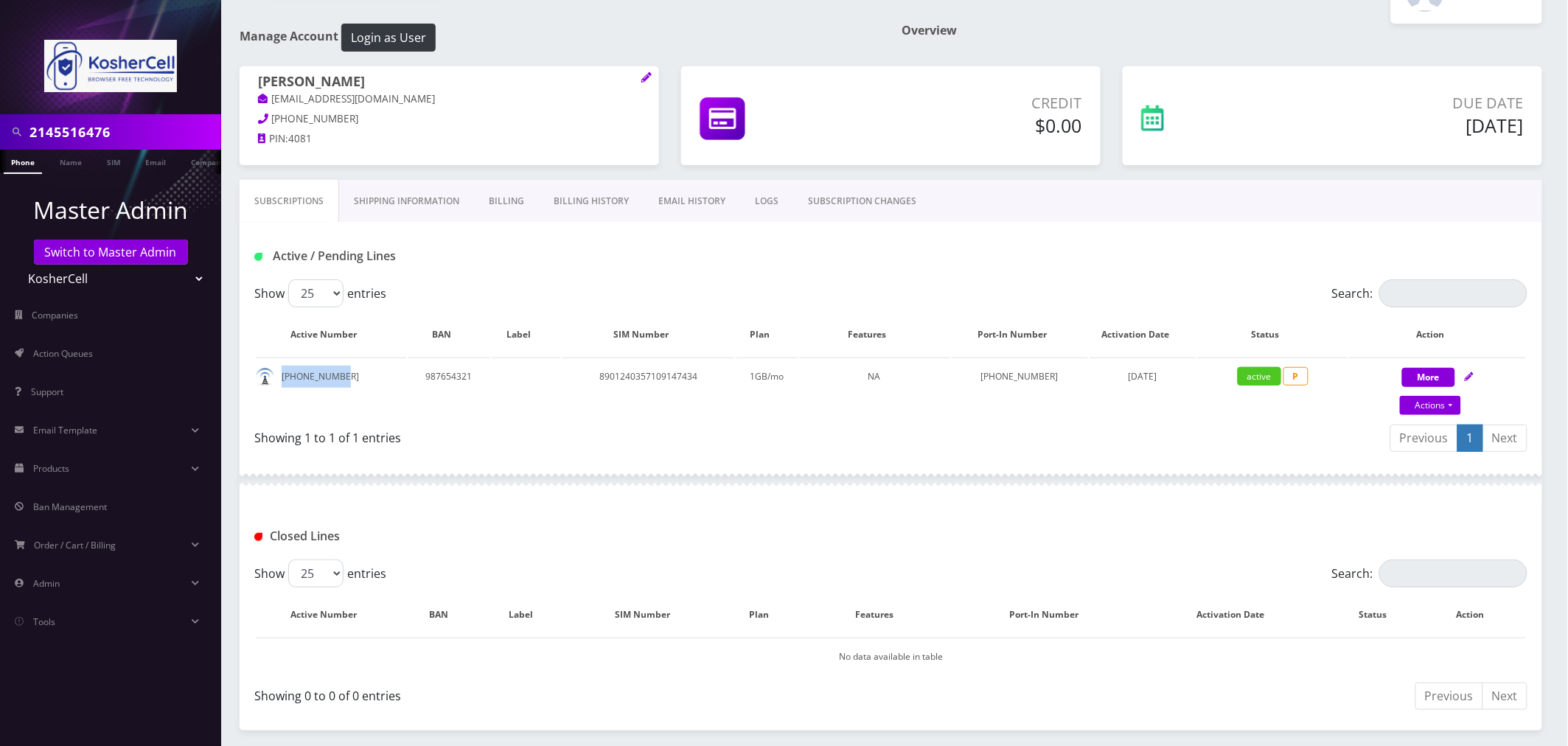
scroll to position [105, 0]
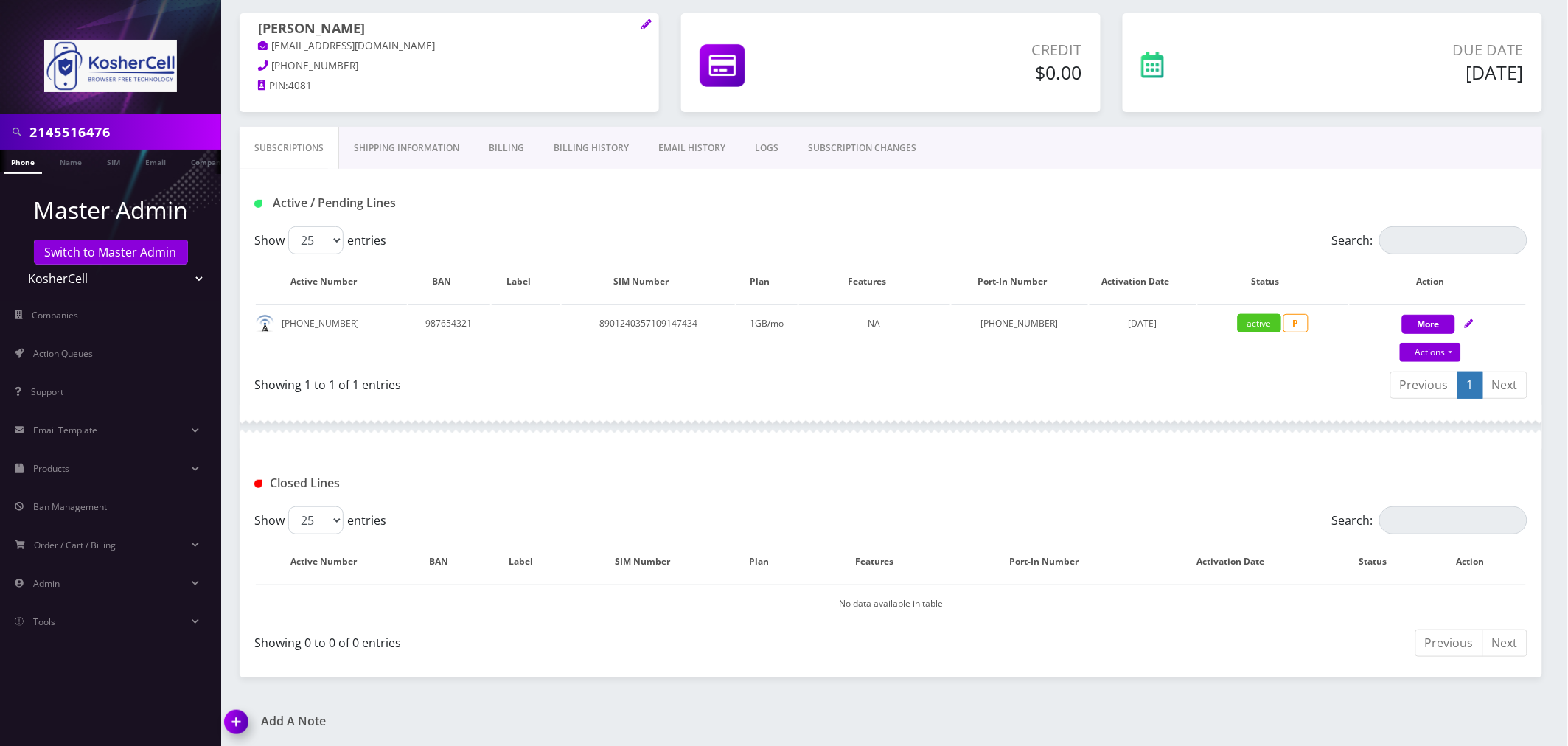
click at [120, 118] on input "2145516476" at bounding box center [123, 131] width 188 height 28
paste input "[EMAIL_ADDRESS][DOMAIN_NAME]"
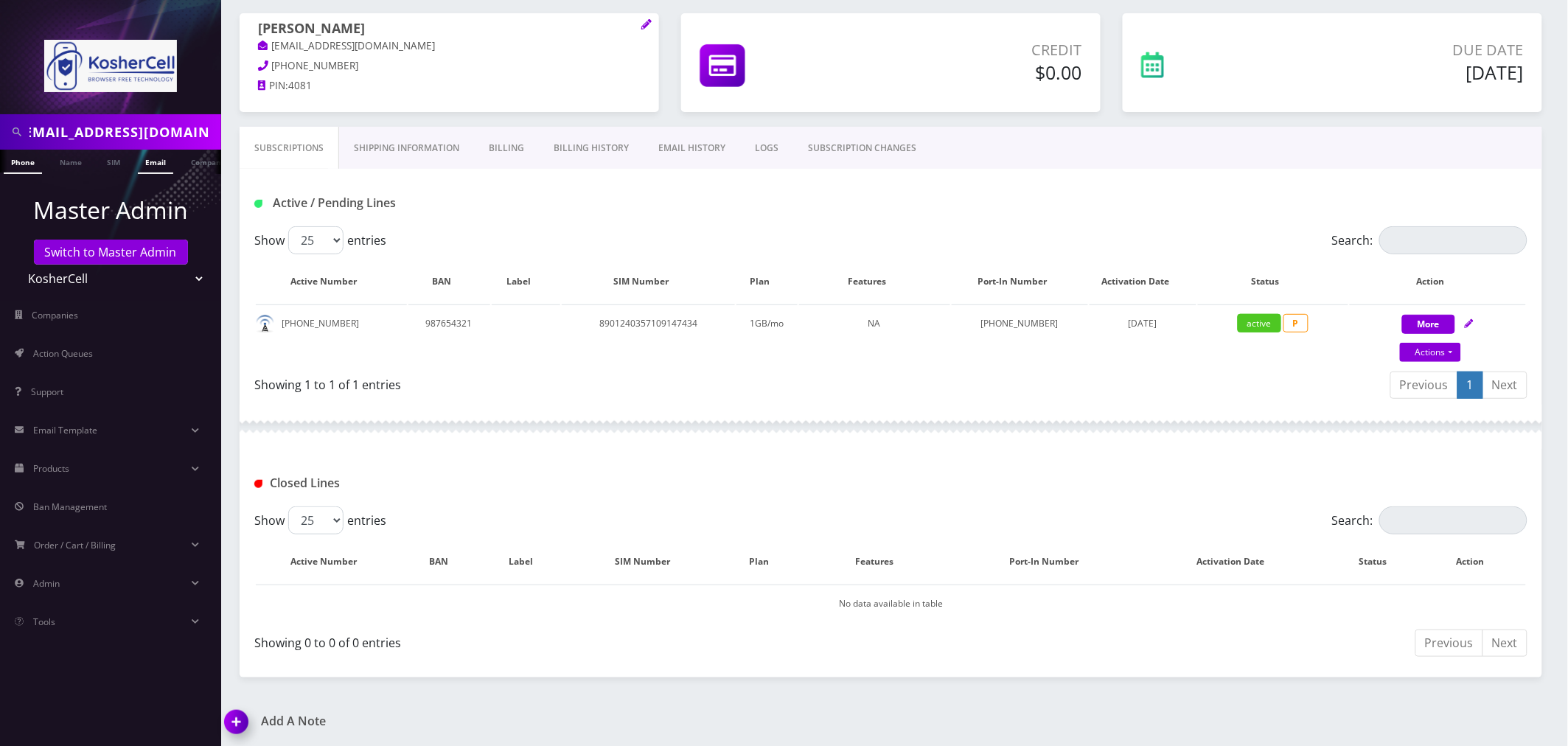
type input "[EMAIL_ADDRESS][DOMAIN_NAME]"
click at [148, 160] on link "Email" at bounding box center [156, 162] width 36 height 24
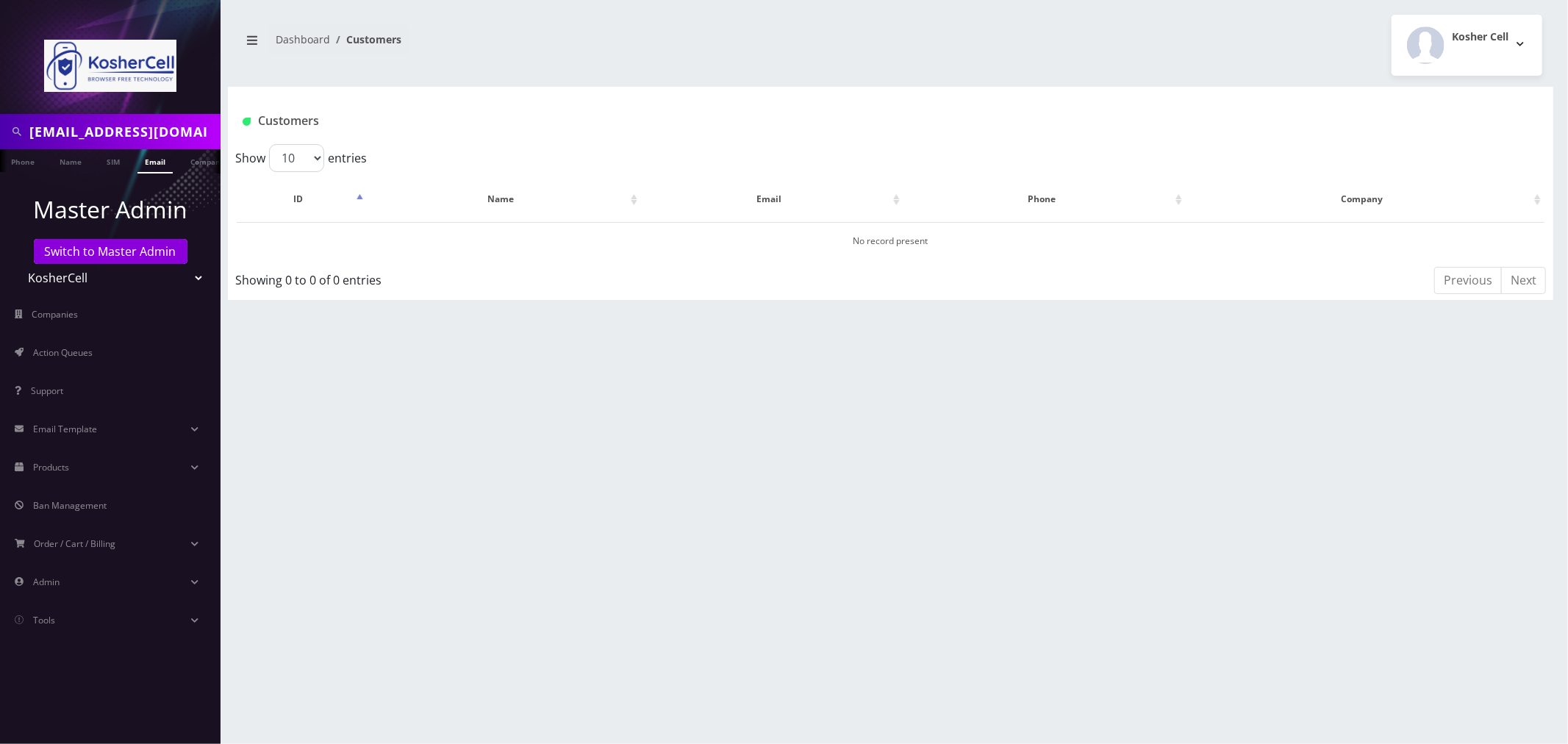
click at [54, 277] on select "Teltik Production My Link Mobile VennMobile Unlimited Advanced LTE Rexing Inc D…" at bounding box center [110, 278] width 188 height 28
select select "1"
click at [17, 264] on select "Teltik Production My Link Mobile VennMobile Unlimited Advanced LTE Rexing Inc D…" at bounding box center [110, 278] width 188 height 28
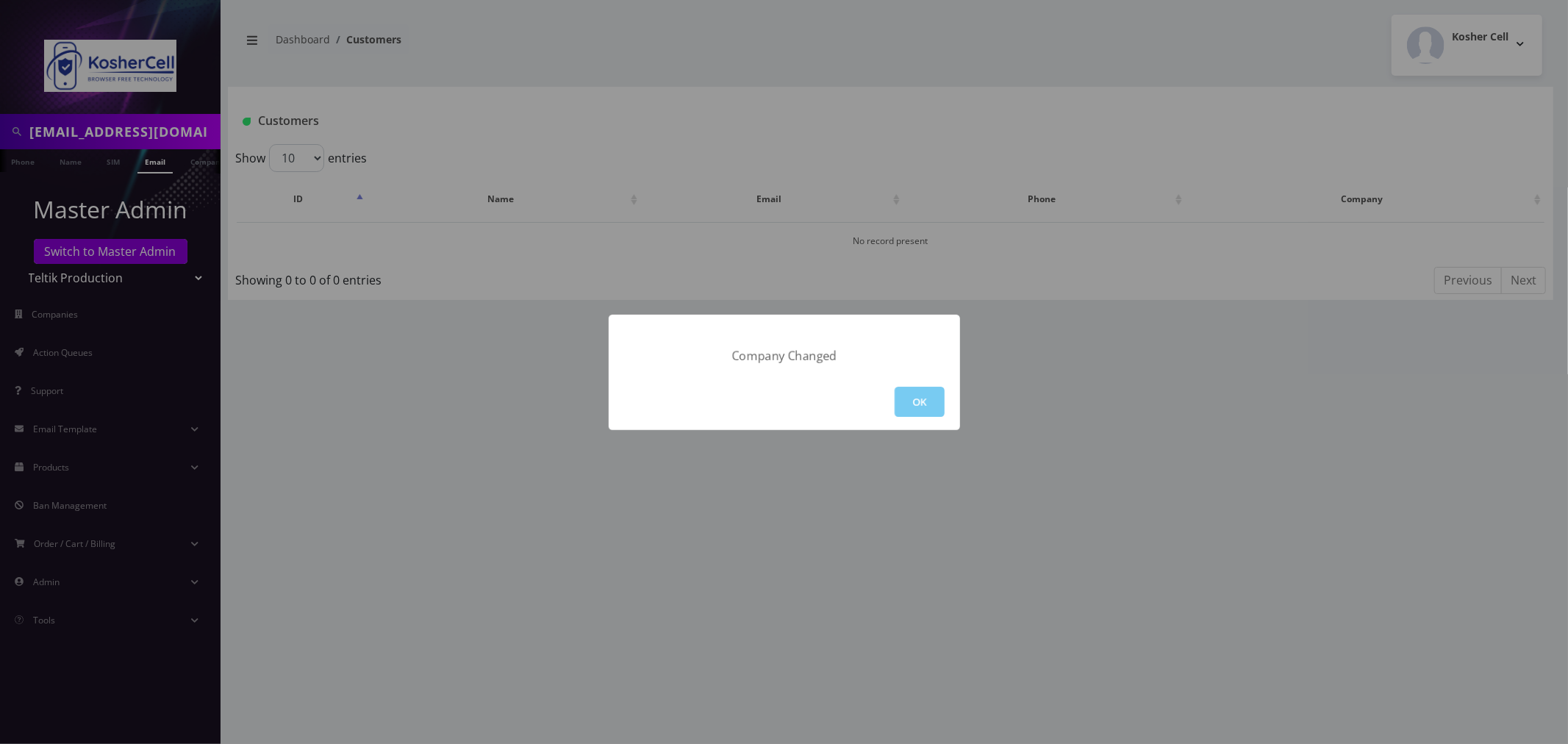
click at [925, 397] on button "OK" at bounding box center [920, 402] width 50 height 30
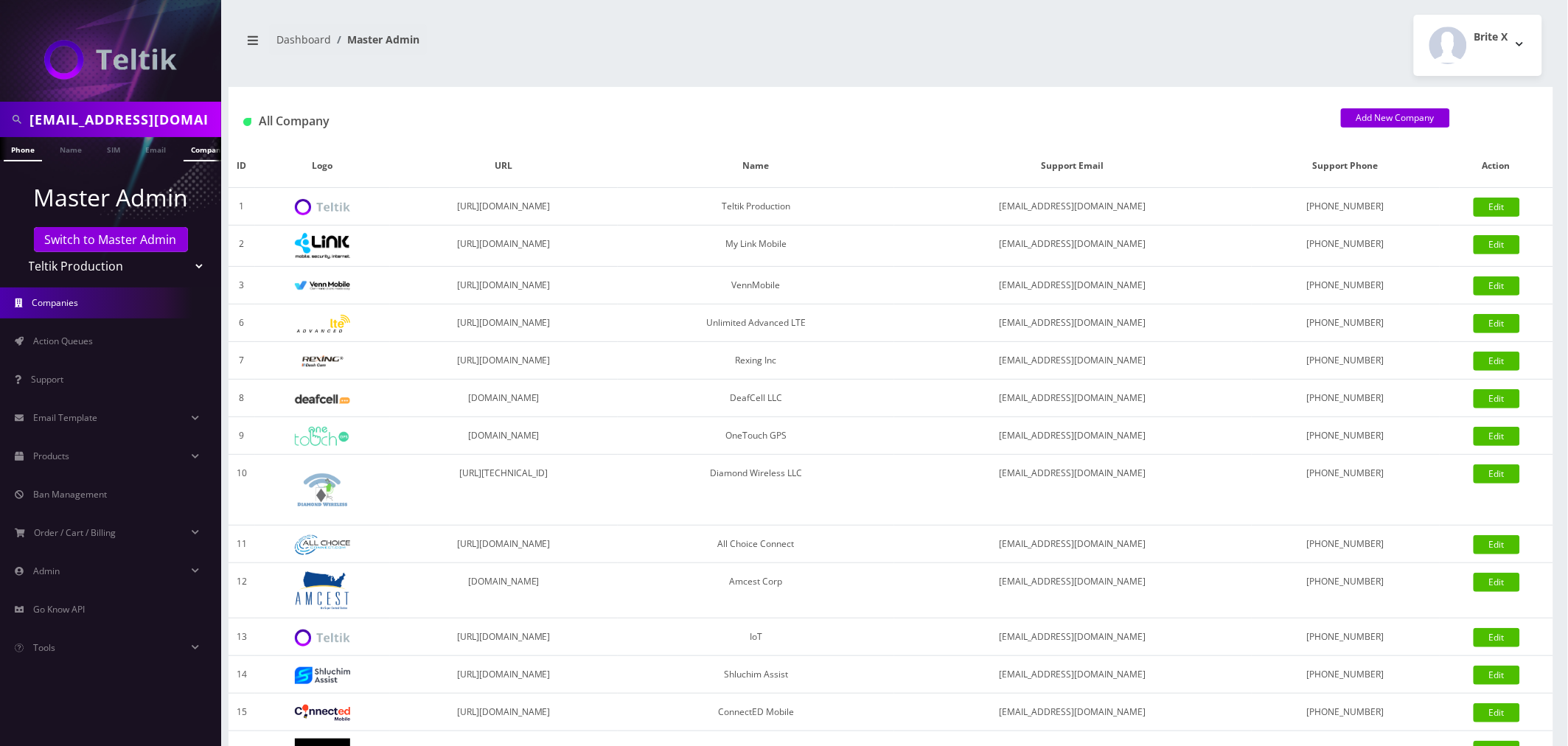
scroll to position [0, 7]
click at [160, 155] on link "Email" at bounding box center [148, 149] width 36 height 24
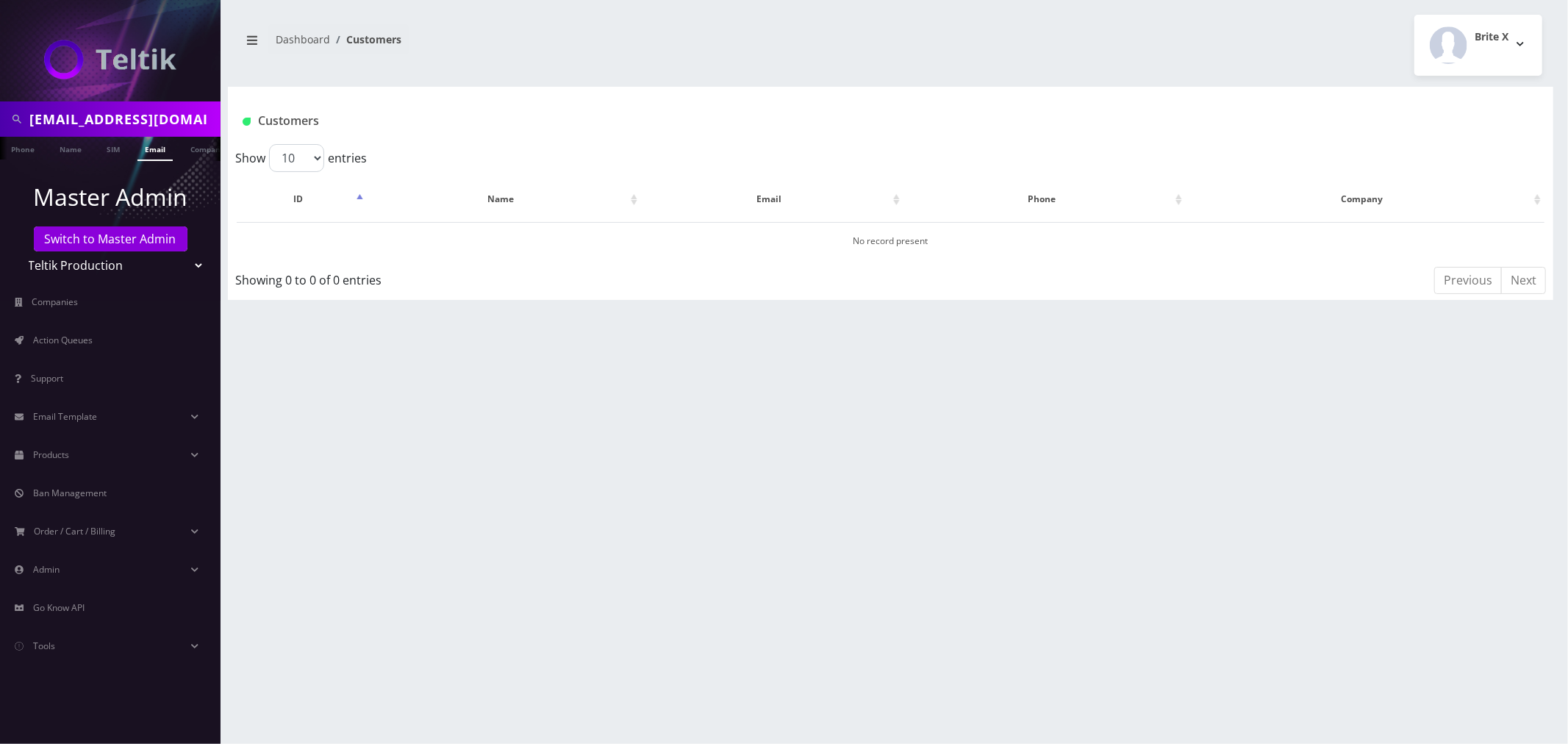
click at [107, 265] on select "Teltik Production My Link Mobile VennMobile Unlimited Advanced LTE [PERSON_NAME…" at bounding box center [110, 265] width 188 height 28
select select "15"
click at [17, 252] on select "Teltik Production My Link Mobile VennMobile Unlimited Advanced LTE [PERSON_NAME…" at bounding box center [110, 265] width 188 height 28
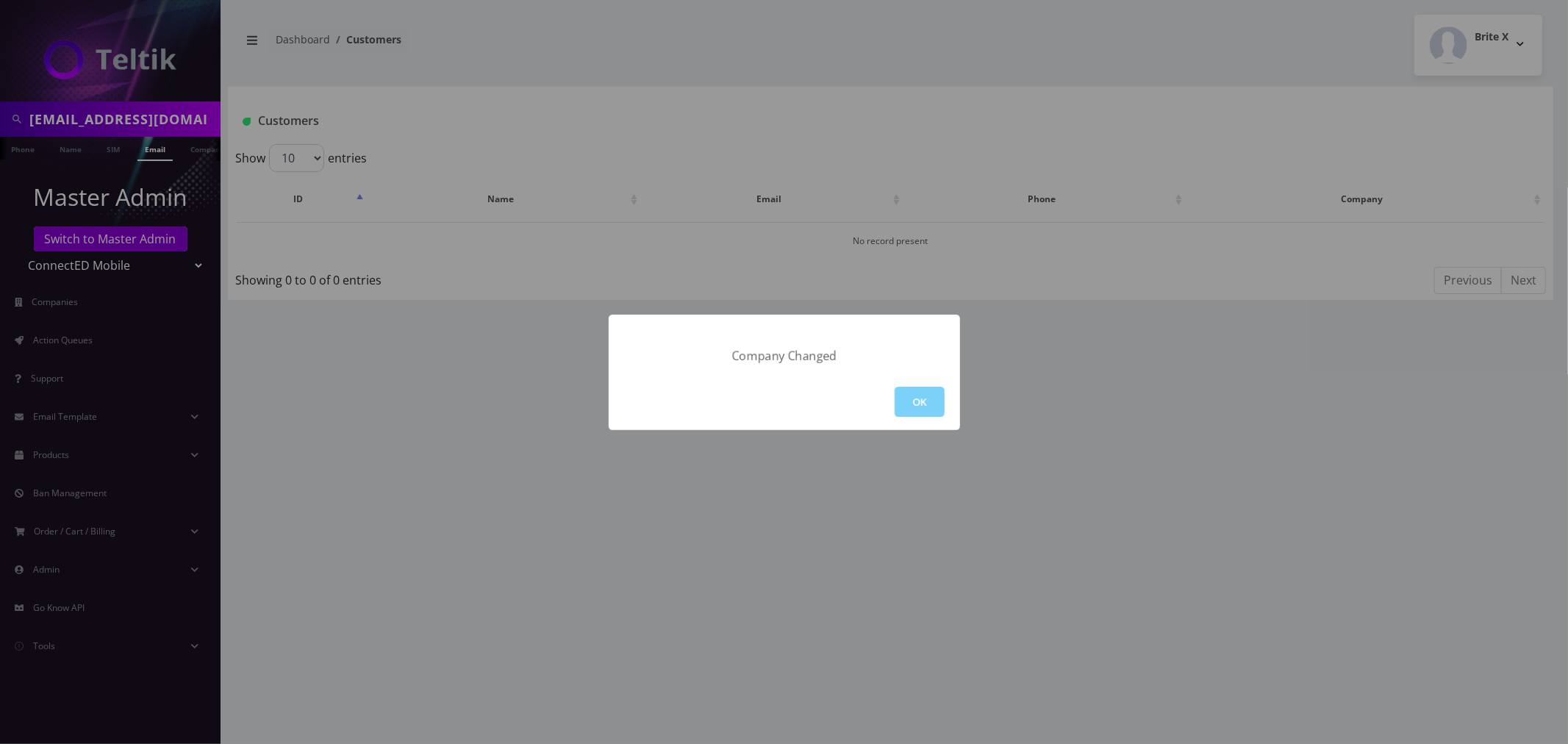
click at [937, 407] on button "OK" at bounding box center [920, 402] width 50 height 30
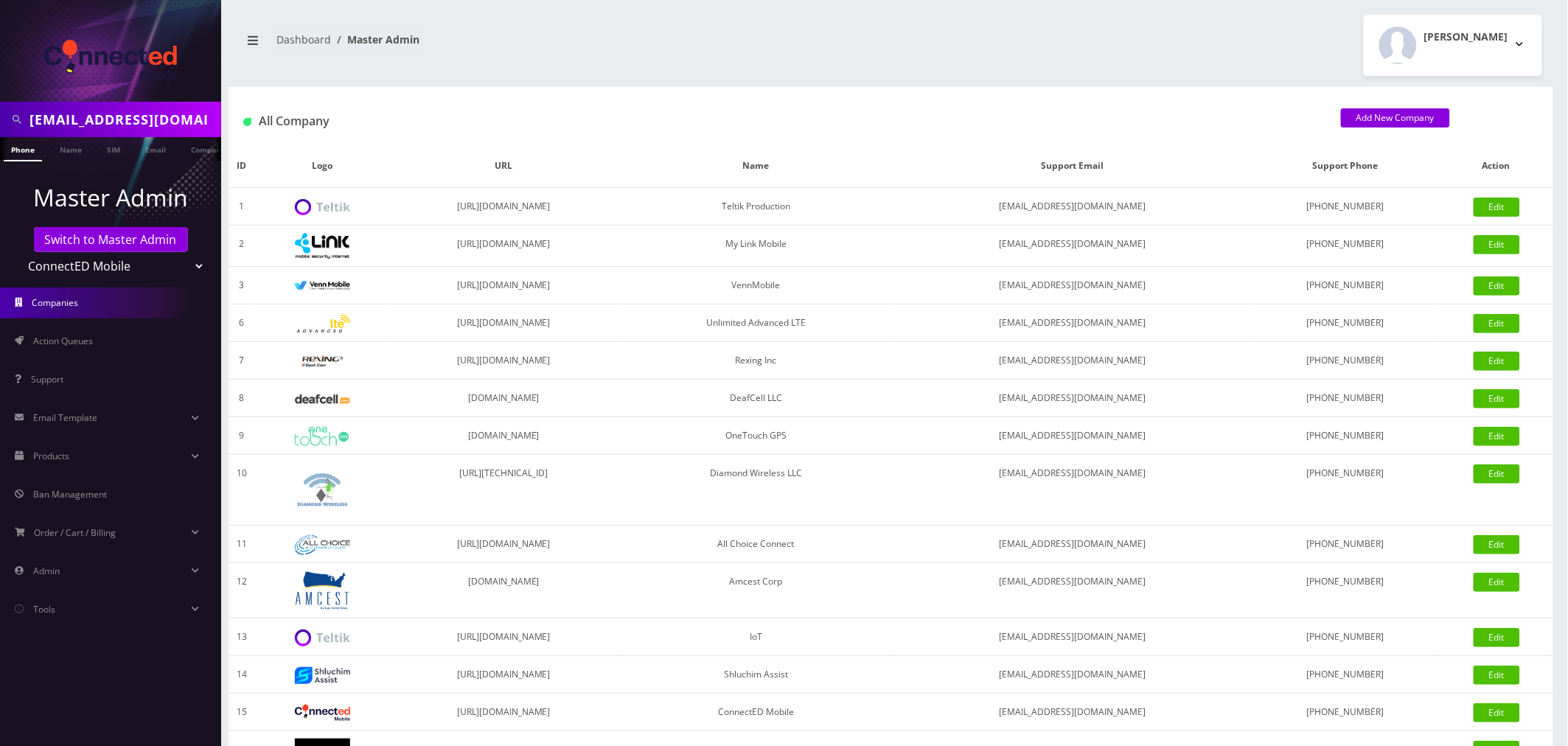
click at [112, 123] on input "[EMAIL_ADDRESS][DOMAIN_NAME]" at bounding box center [123, 119] width 188 height 28
click at [148, 150] on link "Email" at bounding box center [156, 149] width 36 height 24
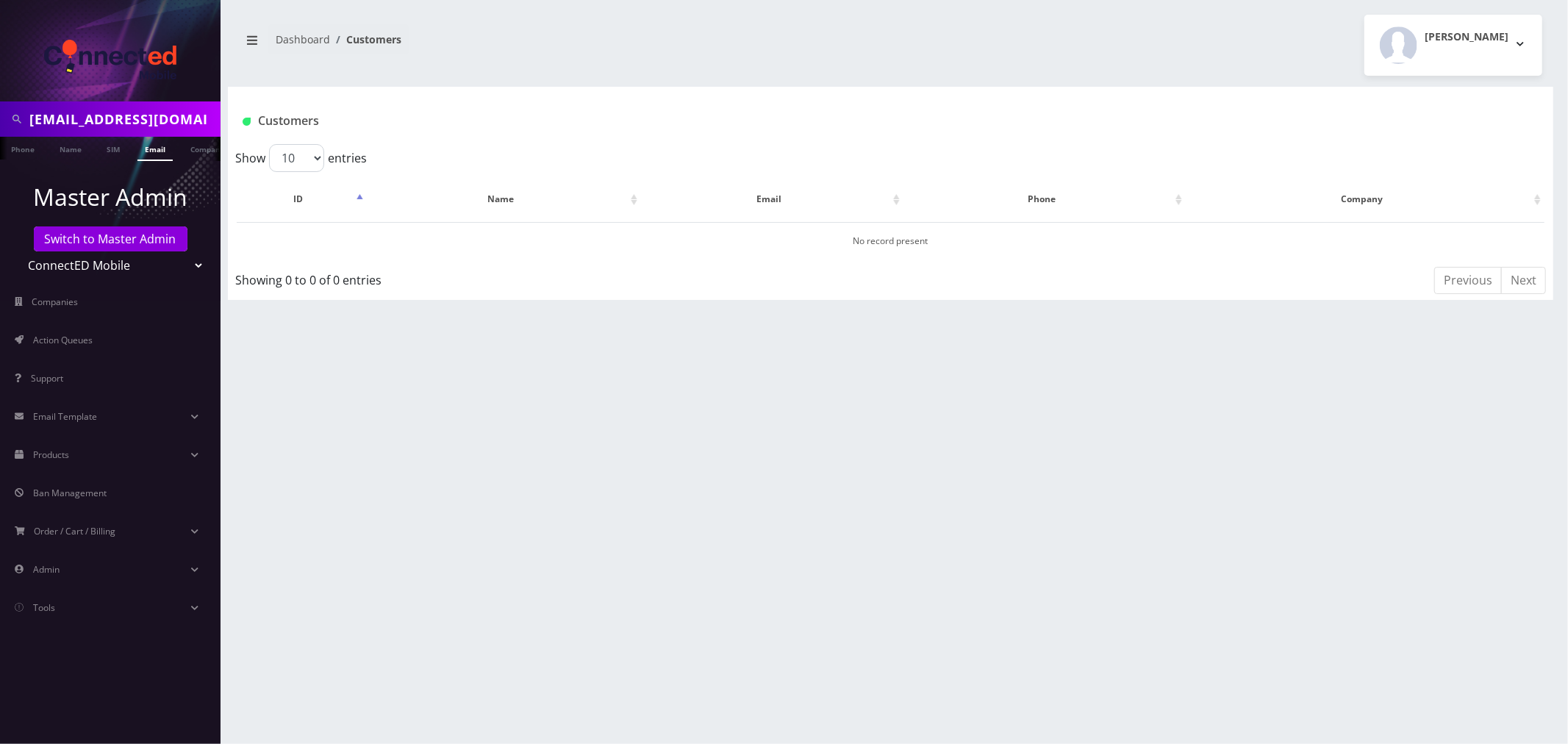
click at [75, 263] on select "Teltik Production My Link Mobile VennMobile Unlimited Advanced LTE Rexing Inc D…" at bounding box center [110, 265] width 188 height 28
select select "13"
click at [17, 252] on select "Teltik Production My Link Mobile VennMobile Unlimited Advanced LTE Rexing Inc D…" at bounding box center [110, 265] width 188 height 28
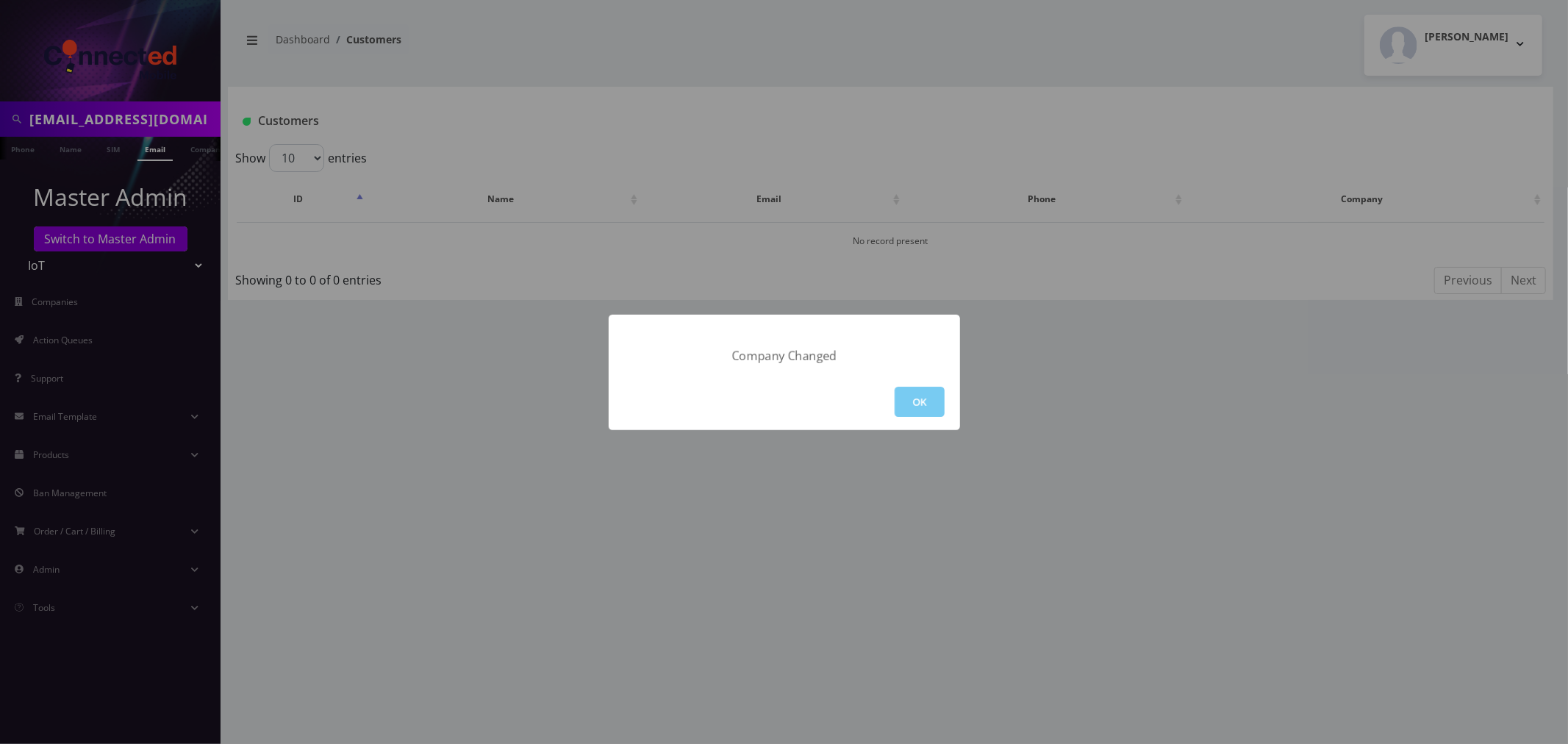
drag, startPoint x: 923, startPoint y: 394, endPoint x: 915, endPoint y: 400, distance: 10.0
click at [915, 400] on button "OK" at bounding box center [920, 402] width 50 height 30
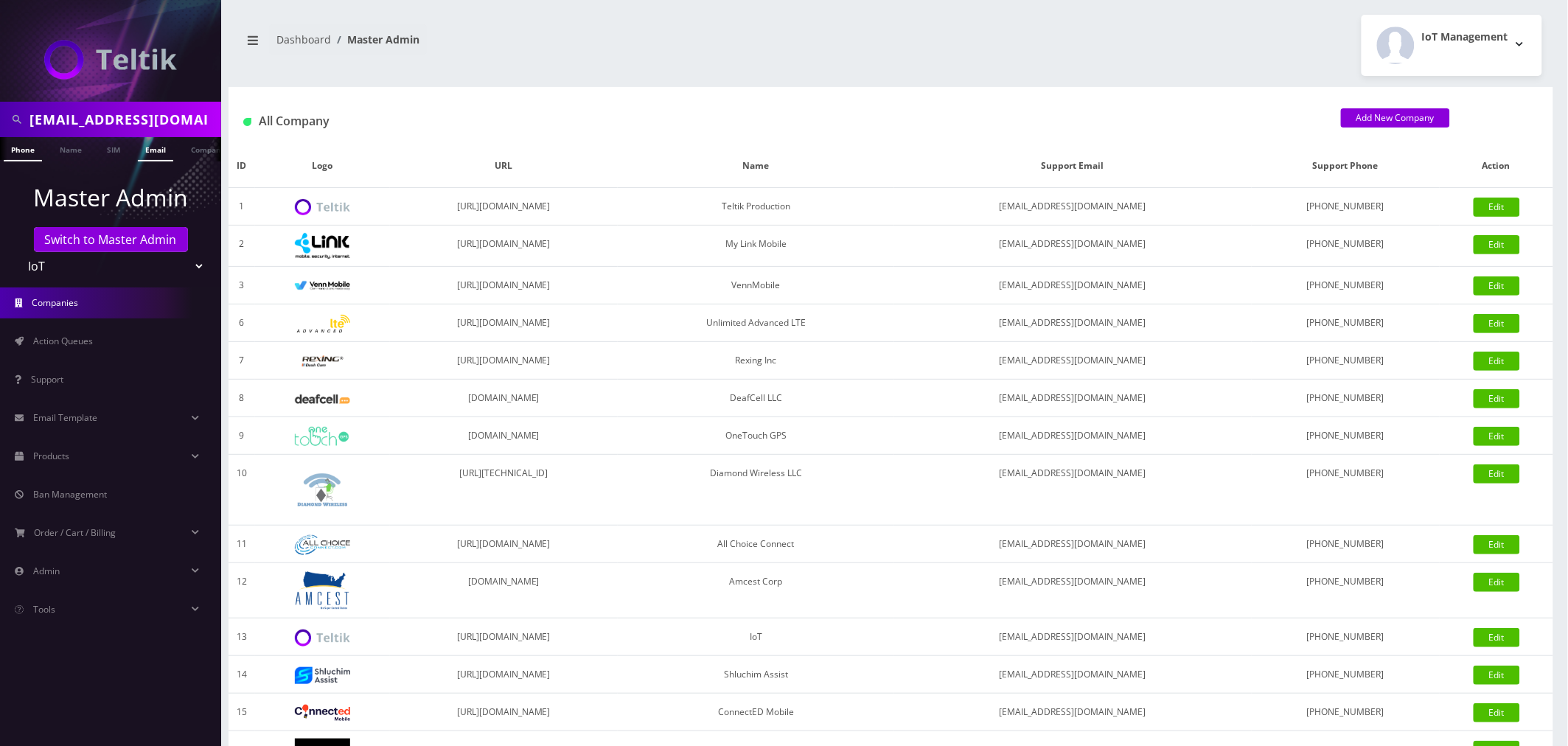
click at [163, 145] on link "Email" at bounding box center [156, 149] width 36 height 24
